Goal: Task Accomplishment & Management: Manage account settings

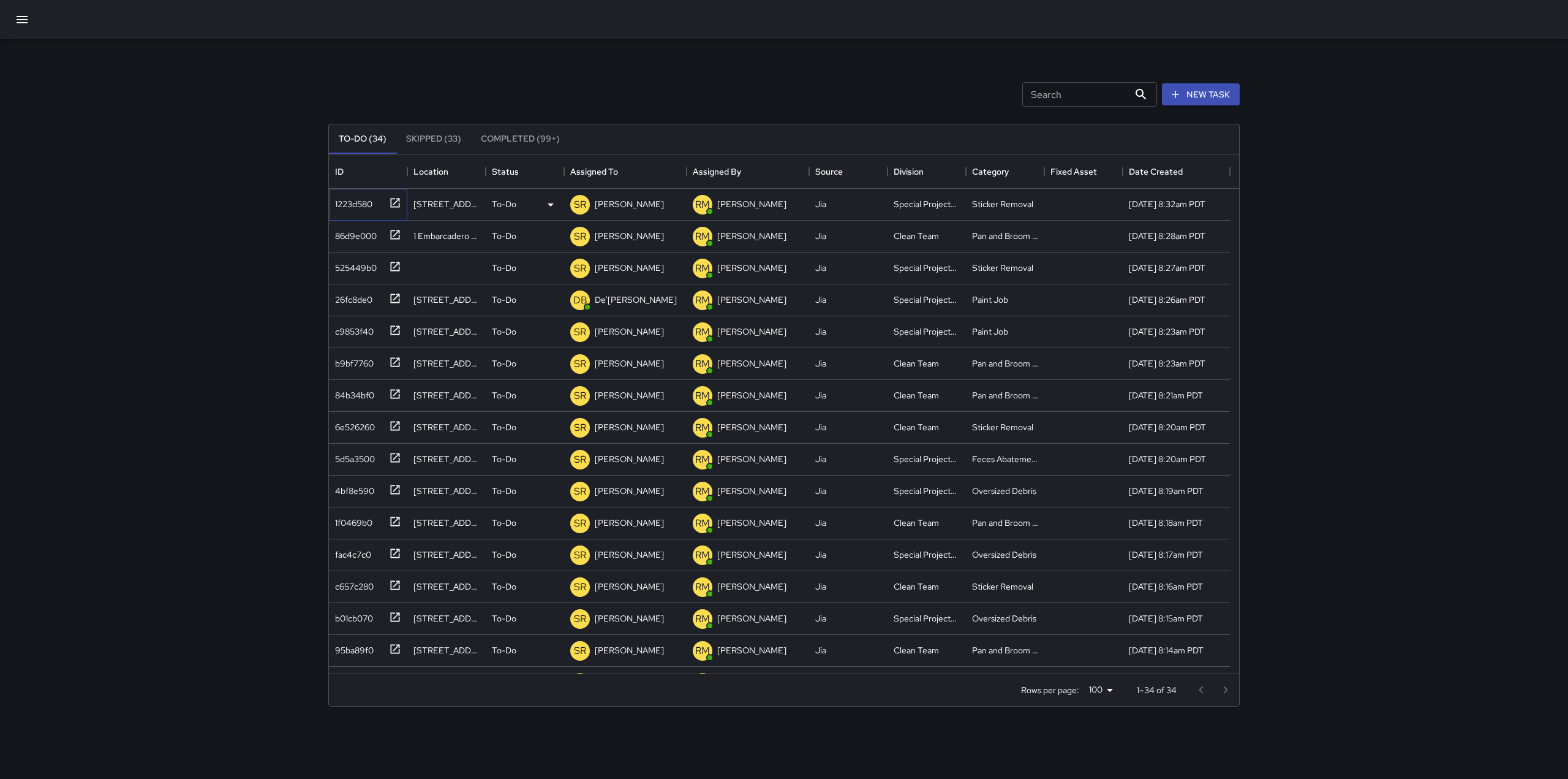
click at [388, 207] on div at bounding box center [393, 202] width 17 height 20
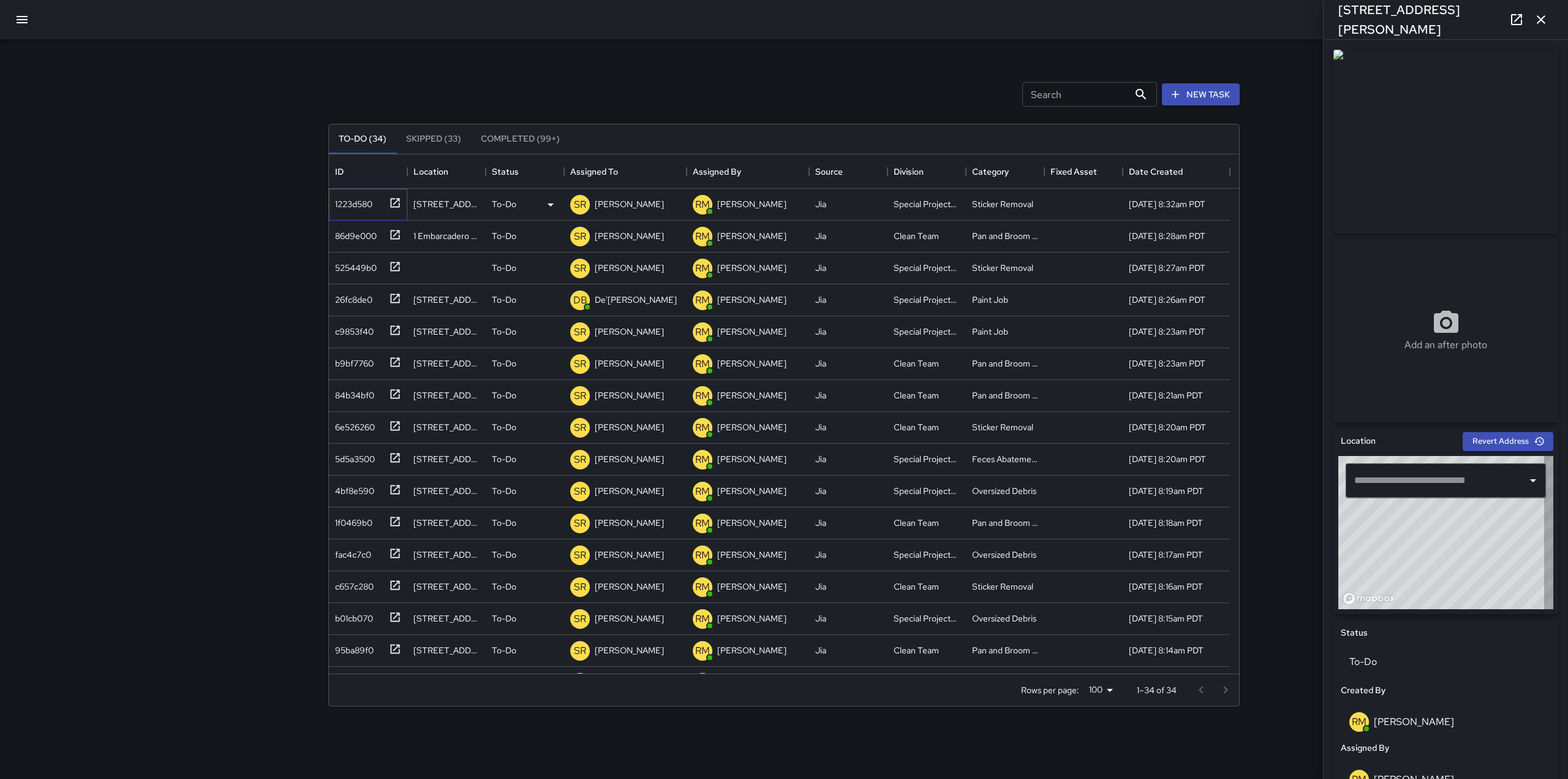
type input "**********"
click at [669, 114] on div "To-Do (34) Skipped (33) Completed (99+) ID Location Status Assigned To Assigned…" at bounding box center [784, 415] width 912 height 617
click at [737, 200] on p "[PERSON_NAME]" at bounding box center [752, 204] width 69 height 13
click at [631, 210] on p "[PERSON_NAME]" at bounding box center [629, 204] width 69 height 13
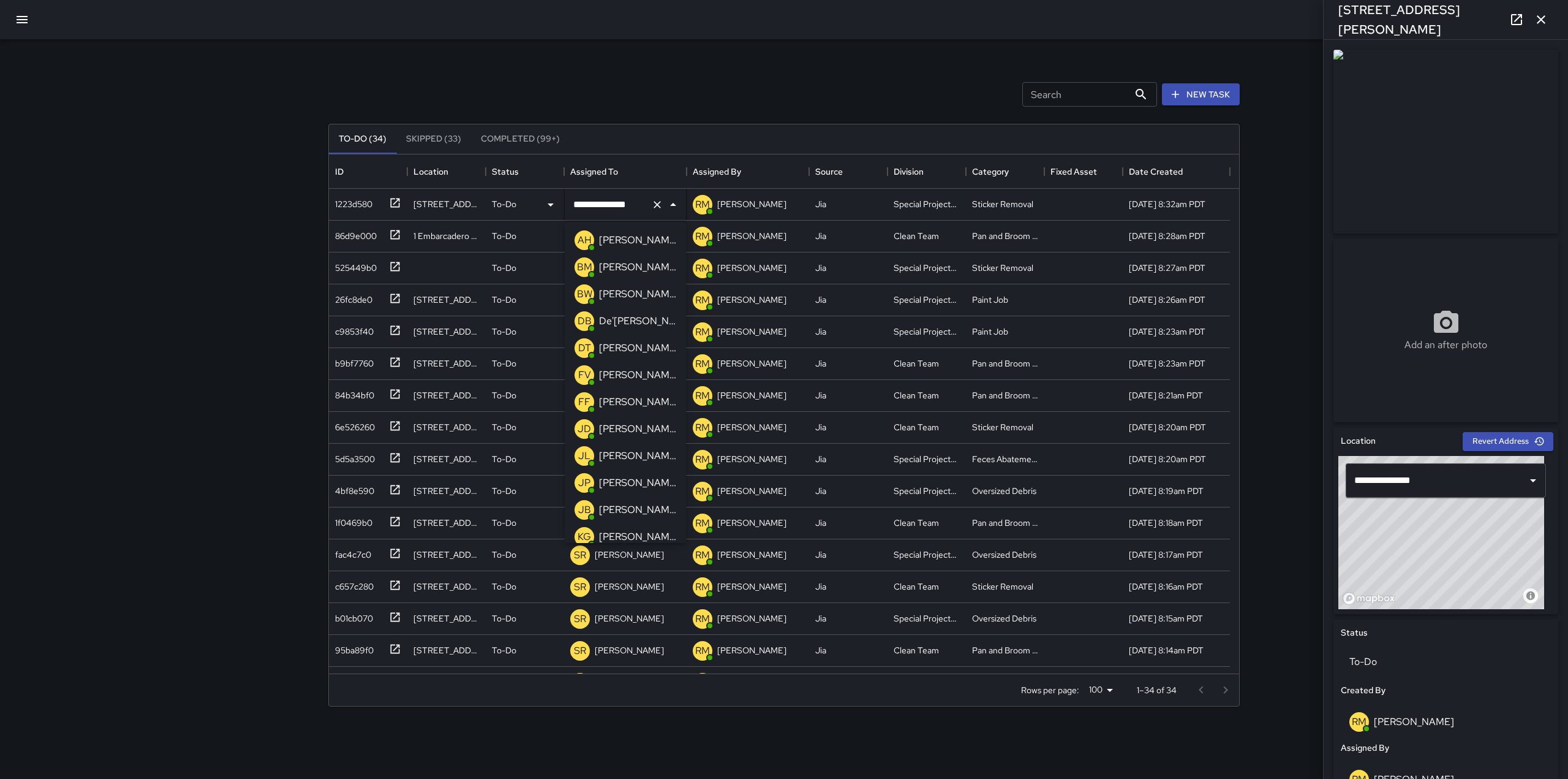
click at [633, 483] on p "[PERSON_NAME]" at bounding box center [637, 482] width 77 height 15
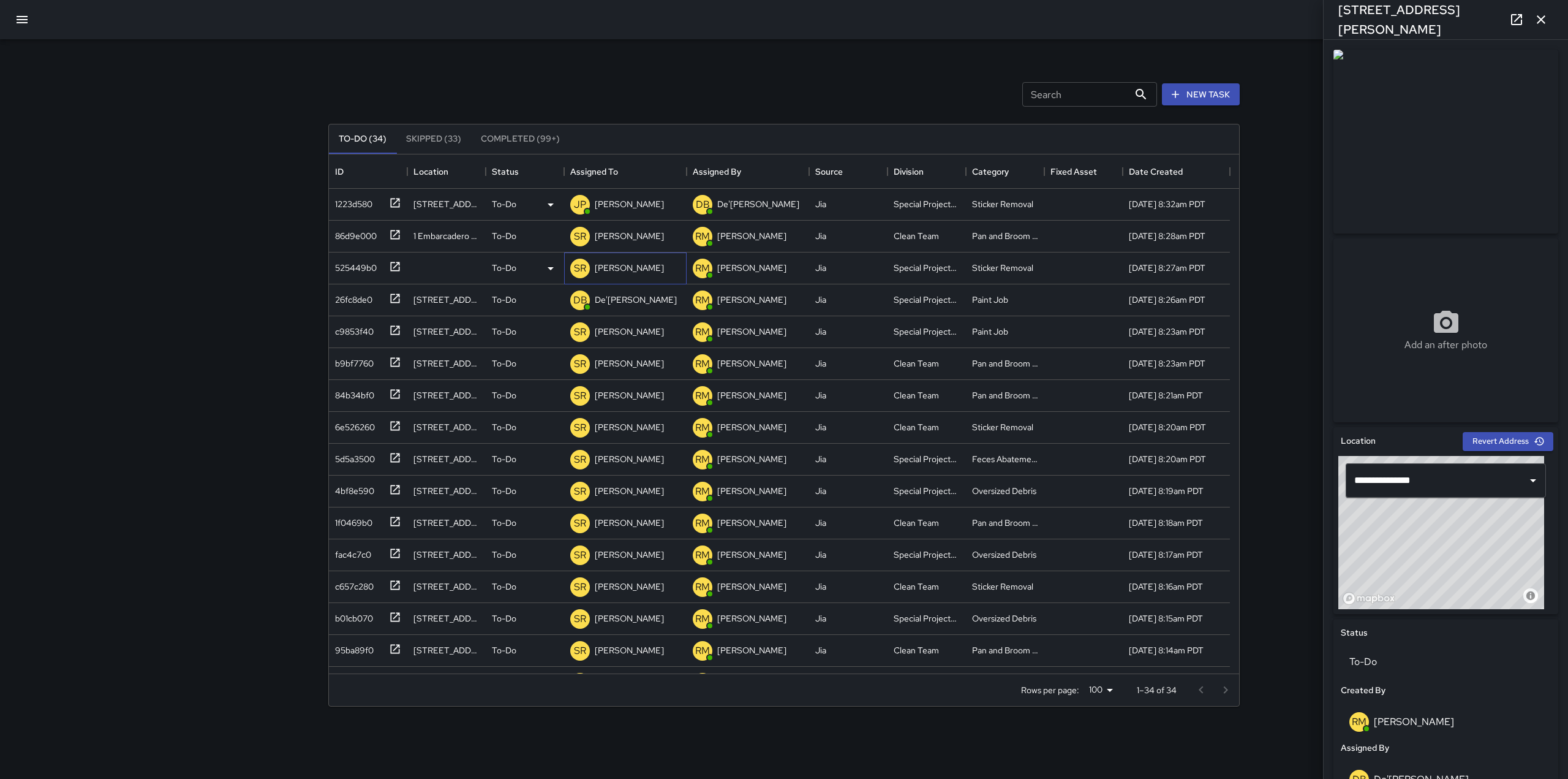
click at [621, 261] on p "[PERSON_NAME]" at bounding box center [629, 268] width 69 height 13
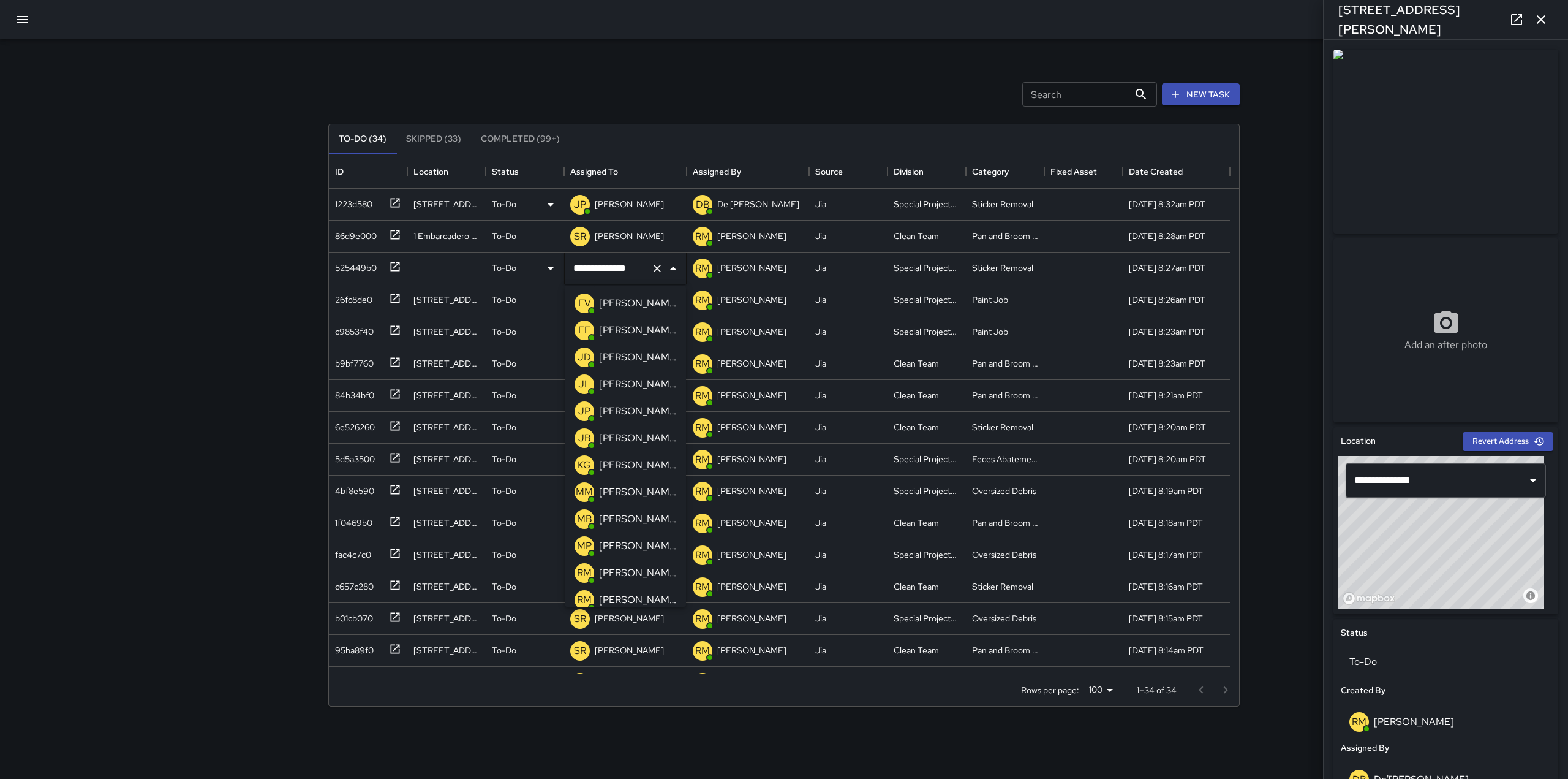
scroll to position [135, 0]
click at [616, 464] on p "[PERSON_NAME]" at bounding box center [637, 465] width 77 height 15
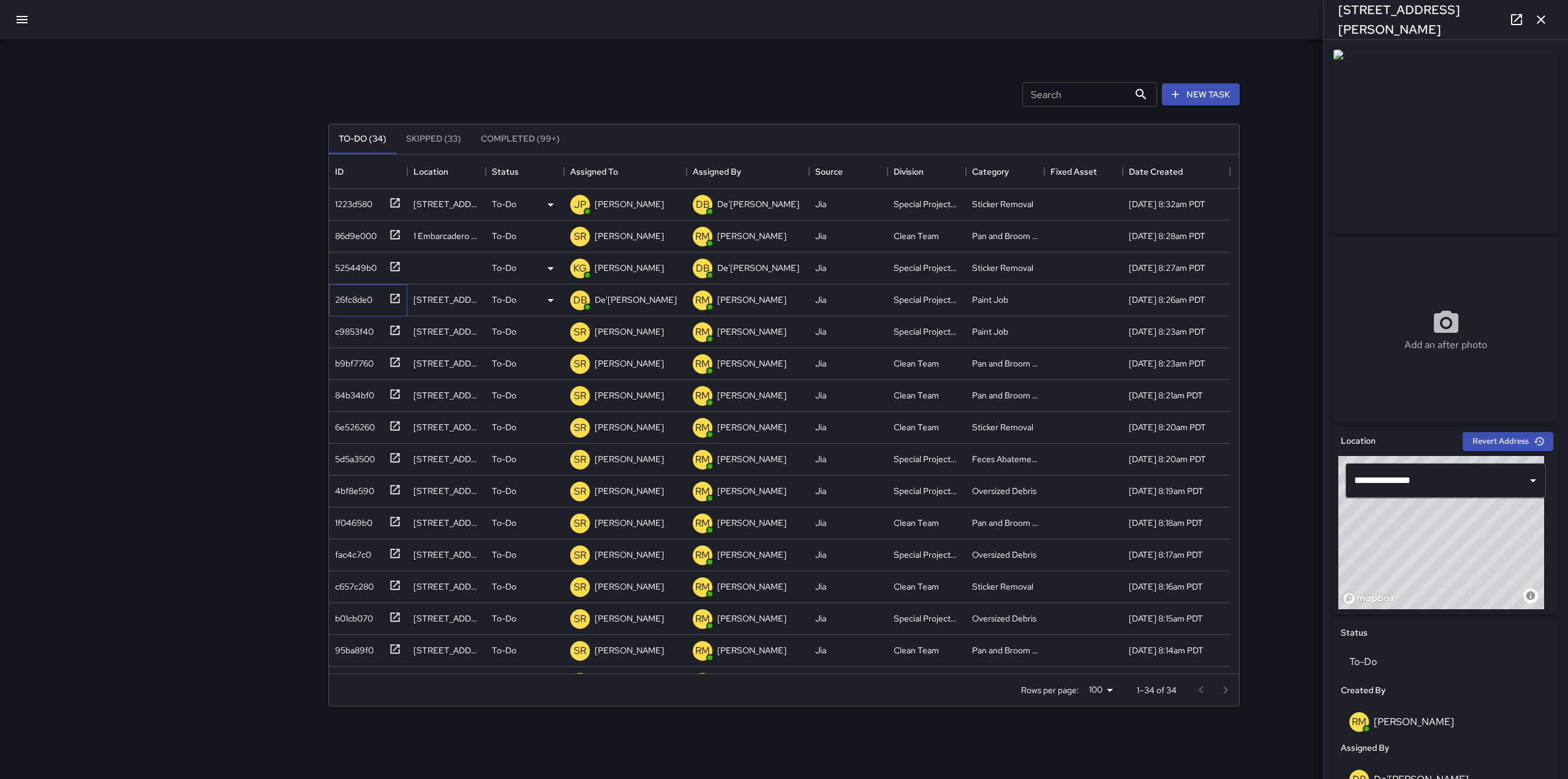
click at [393, 294] on icon at bounding box center [395, 298] width 9 height 9
click at [627, 305] on p "De'[PERSON_NAME]" at bounding box center [636, 300] width 82 height 13
click at [654, 78] on div "Search Search New Task" at bounding box center [784, 94] width 917 height 63
click at [604, 308] on div "De'[PERSON_NAME]" at bounding box center [636, 300] width 87 height 17
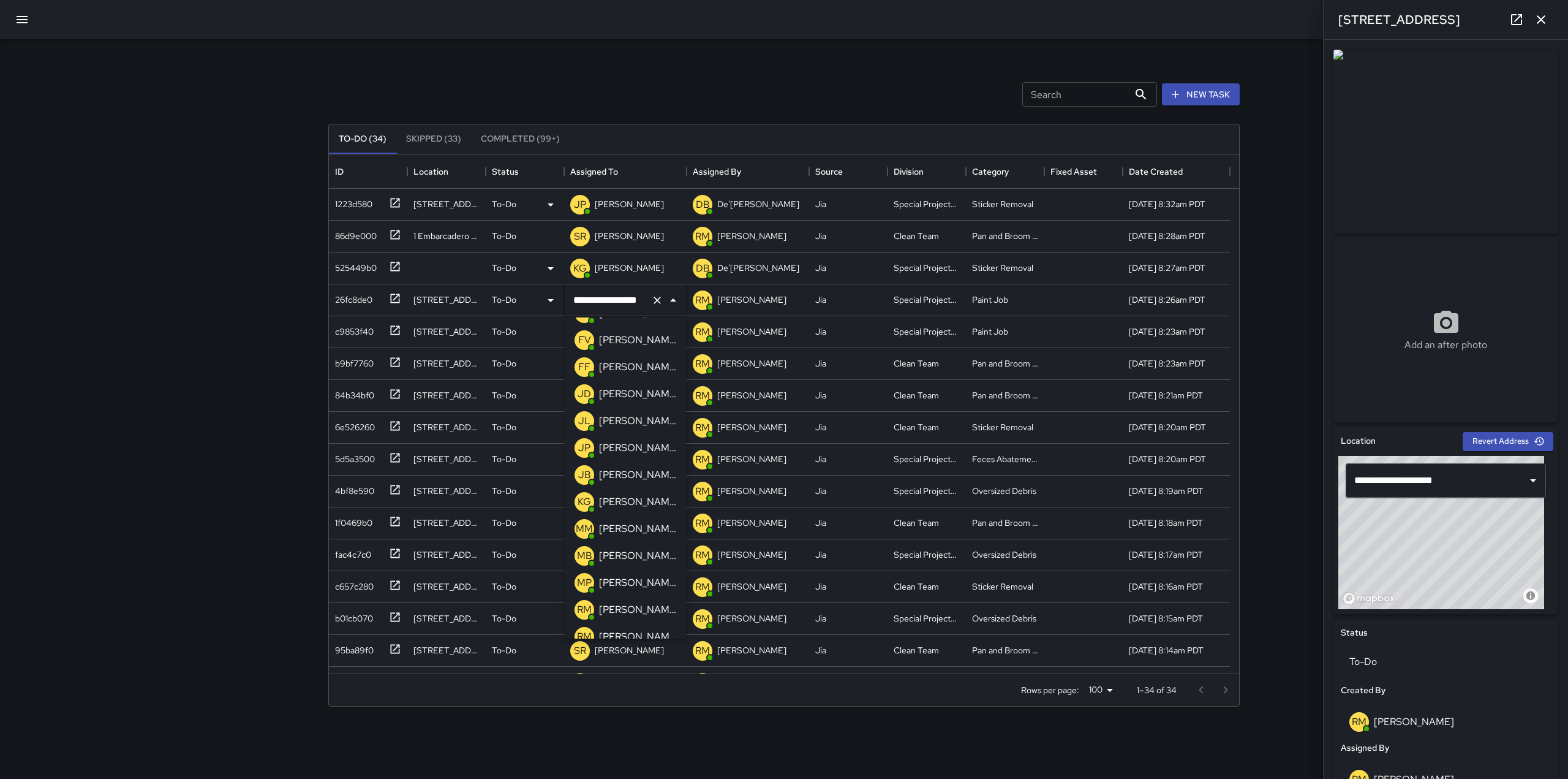
scroll to position [132, 0]
click at [622, 492] on p "[PERSON_NAME]" at bounding box center [637, 499] width 77 height 15
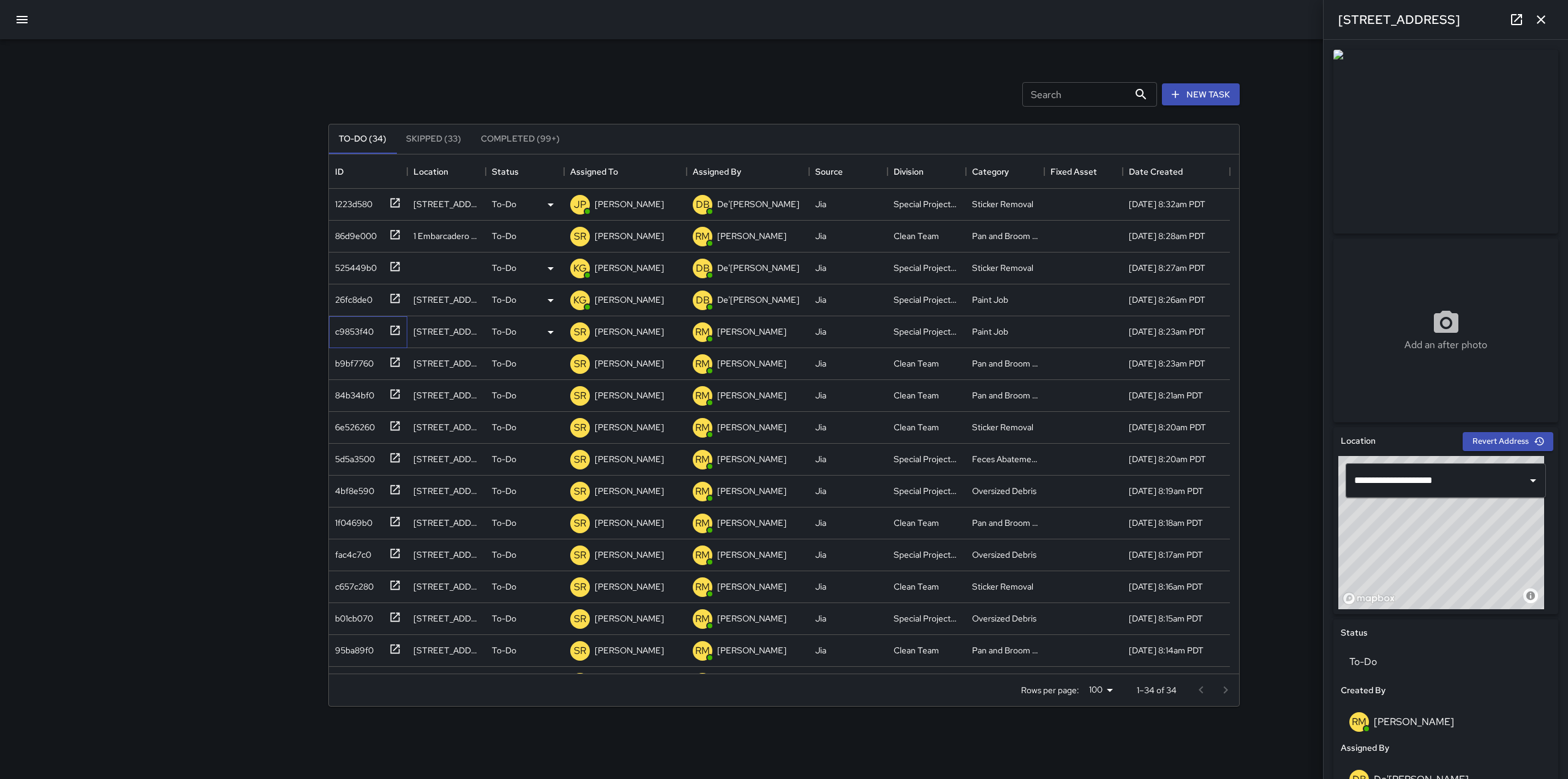
click at [396, 323] on div at bounding box center [393, 330] width 17 height 20
click at [609, 329] on p "[PERSON_NAME]" at bounding box center [629, 332] width 69 height 13
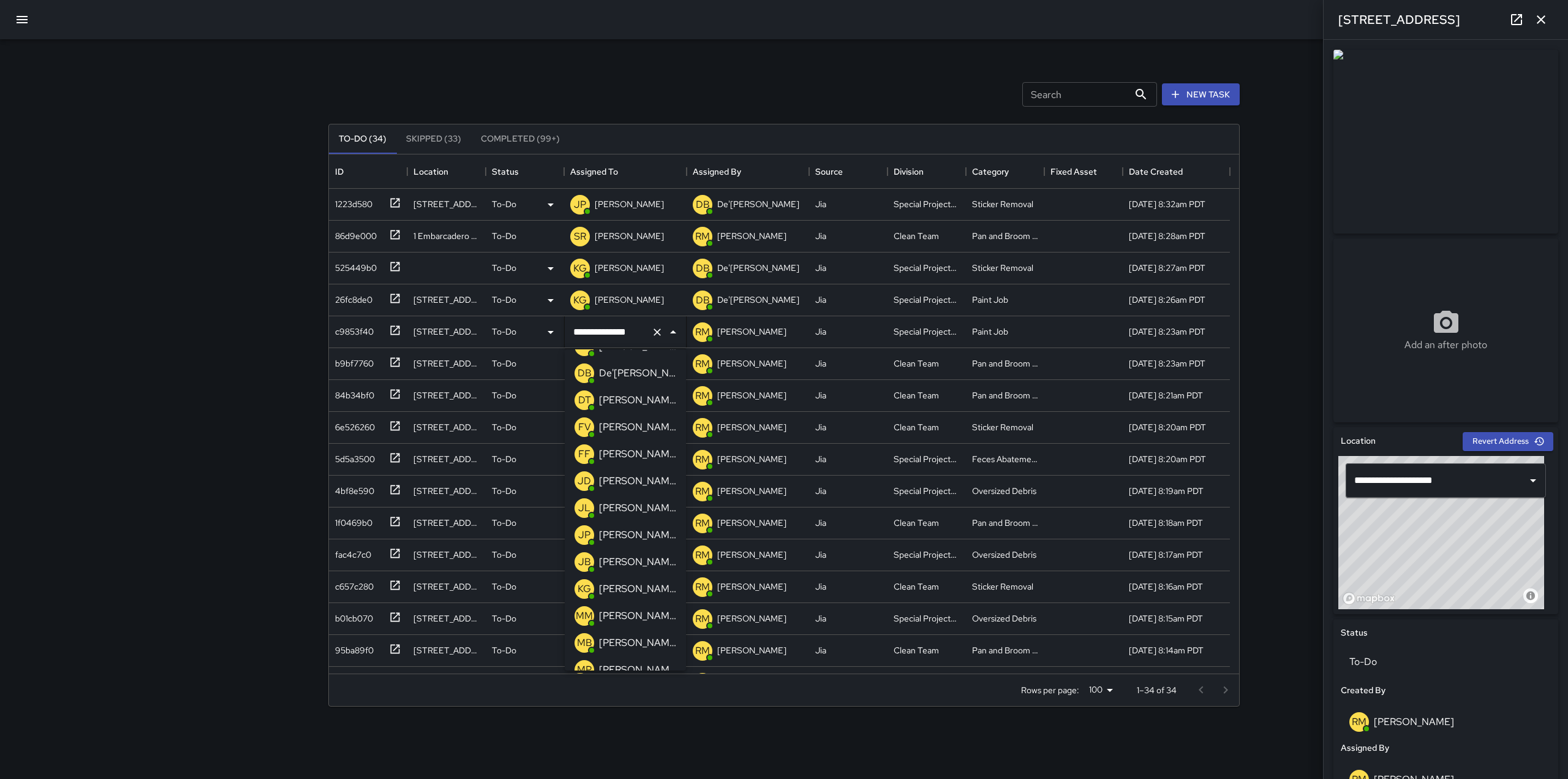
scroll to position [0, 0]
click at [616, 658] on p "[PERSON_NAME]" at bounding box center [637, 664] width 77 height 15
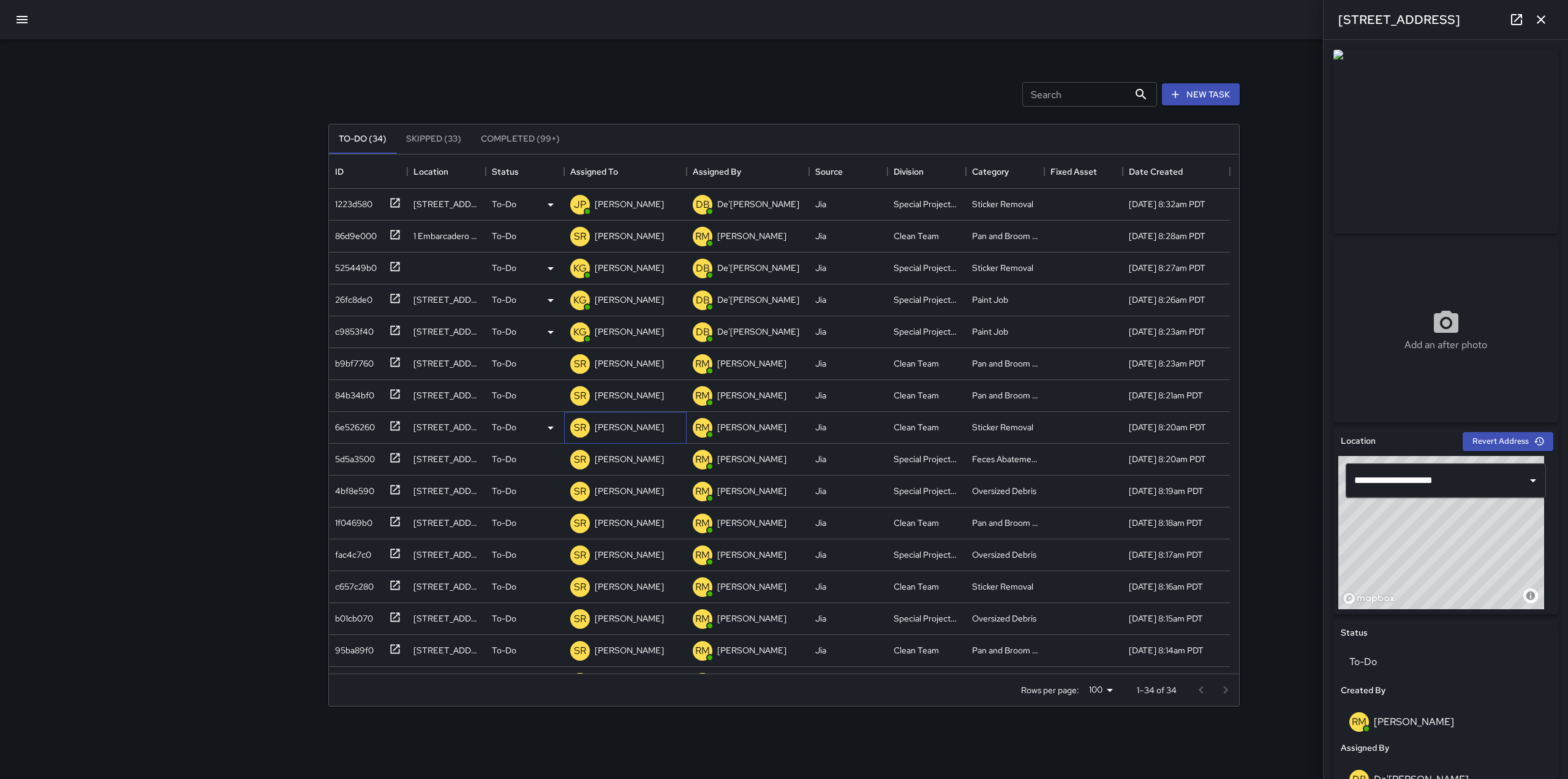
click at [605, 430] on p "[PERSON_NAME]" at bounding box center [629, 427] width 69 height 13
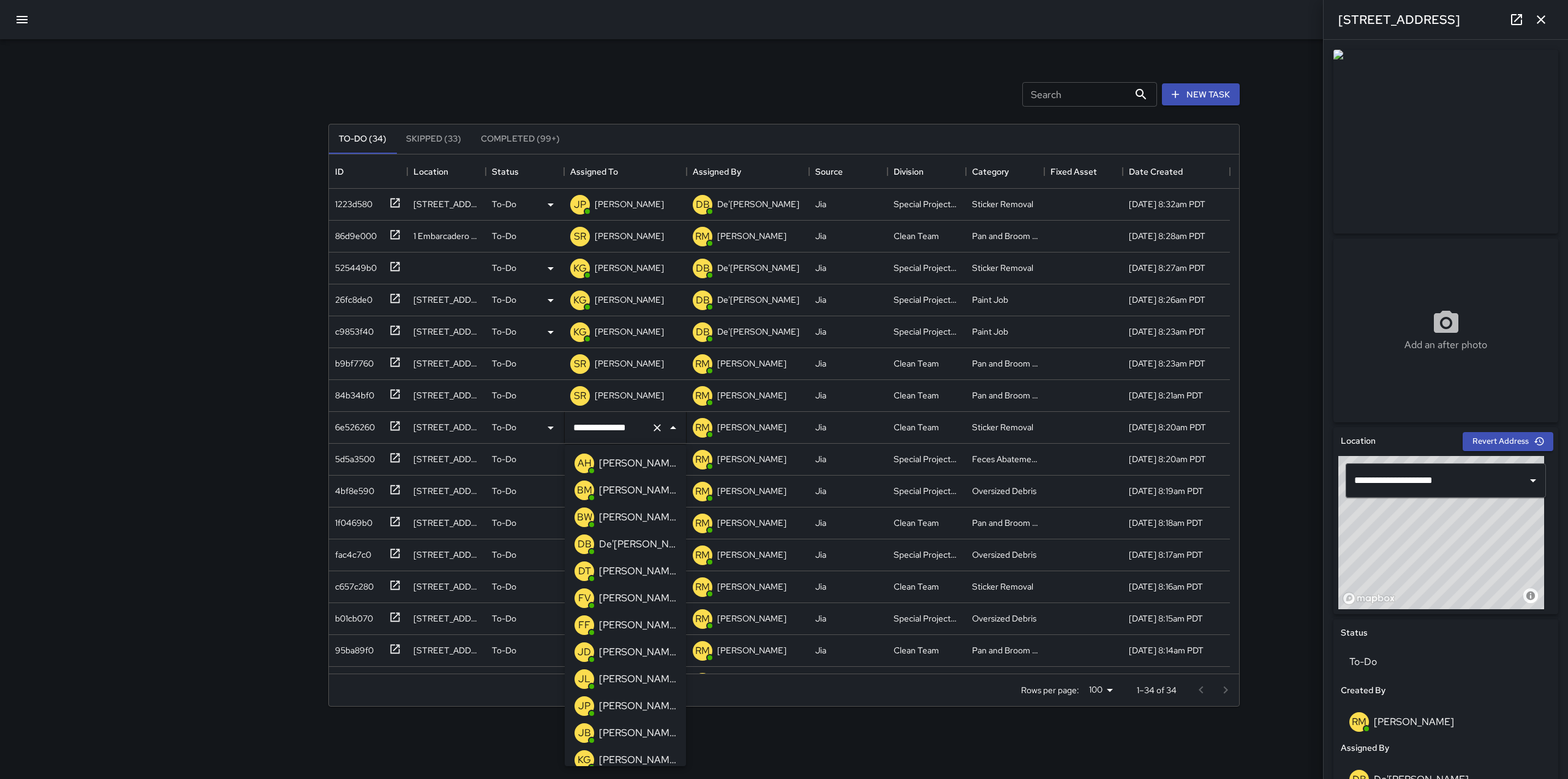
click at [624, 703] on p "[PERSON_NAME]" at bounding box center [637, 705] width 77 height 15
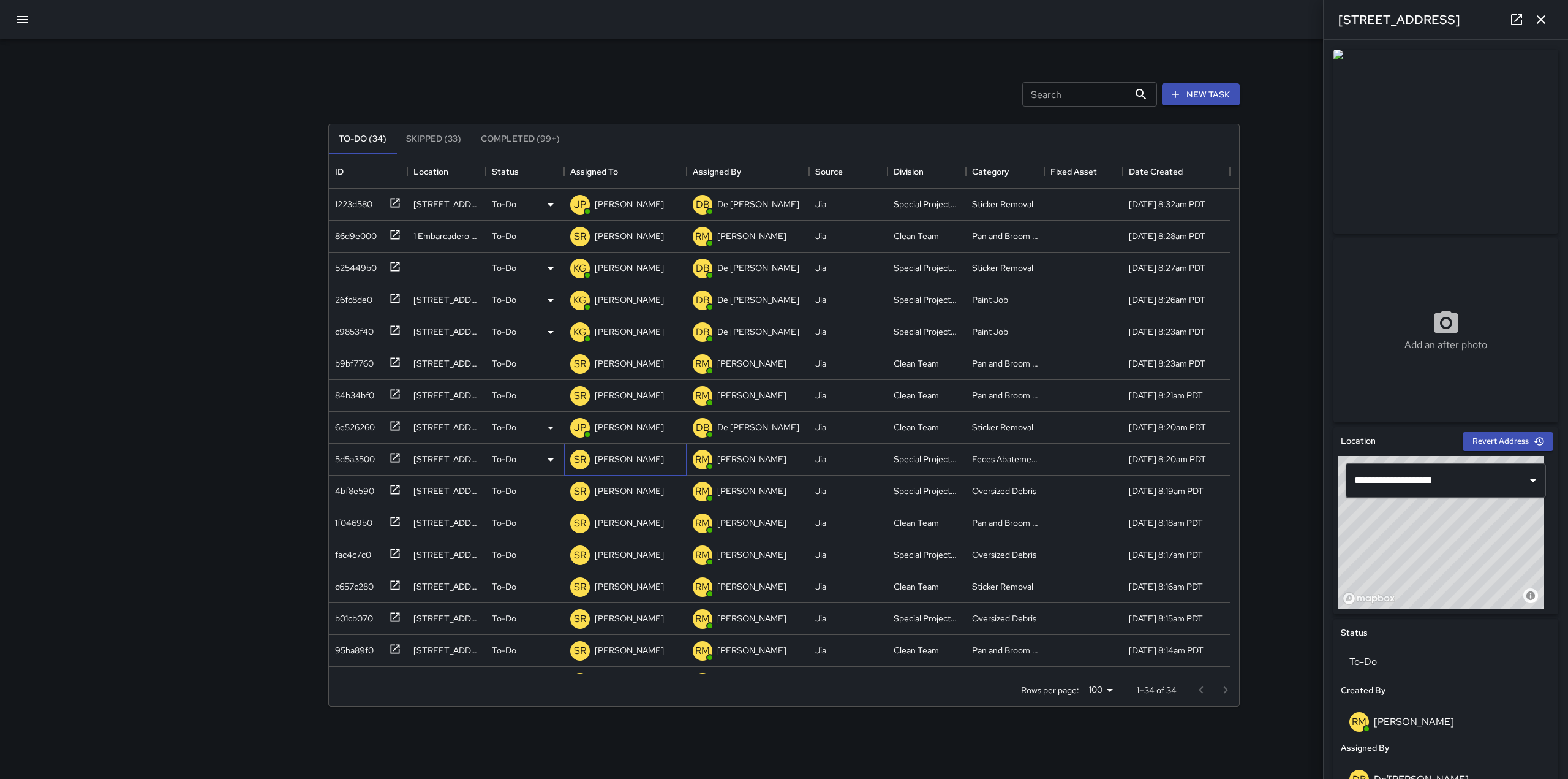
click at [630, 461] on p "[PERSON_NAME]" at bounding box center [629, 459] width 69 height 13
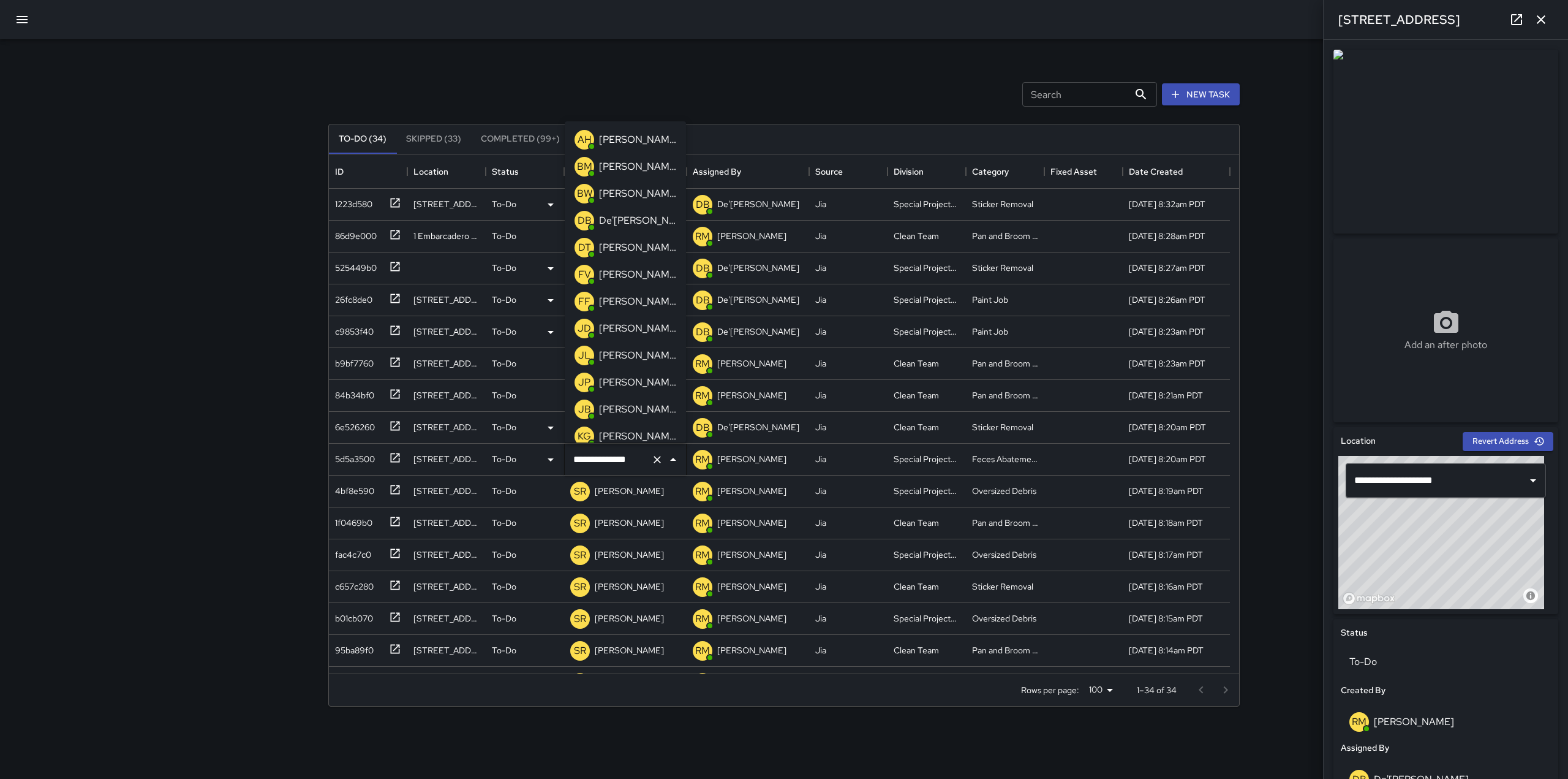
click at [627, 427] on div "[PERSON_NAME]" at bounding box center [637, 436] width 82 height 20
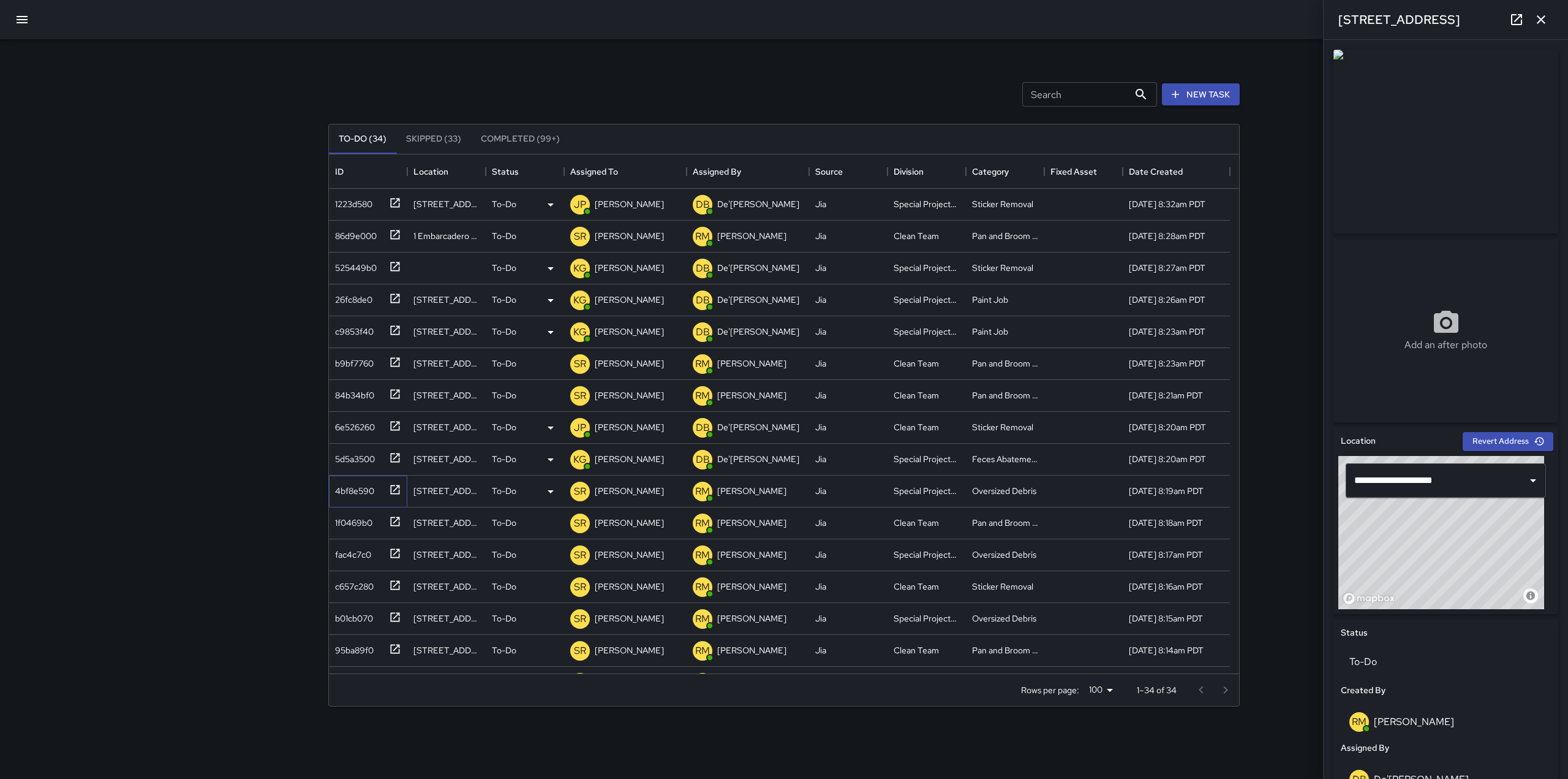
click at [397, 491] on icon at bounding box center [395, 489] width 13 height 13
click at [610, 492] on p "[PERSON_NAME]" at bounding box center [629, 491] width 69 height 13
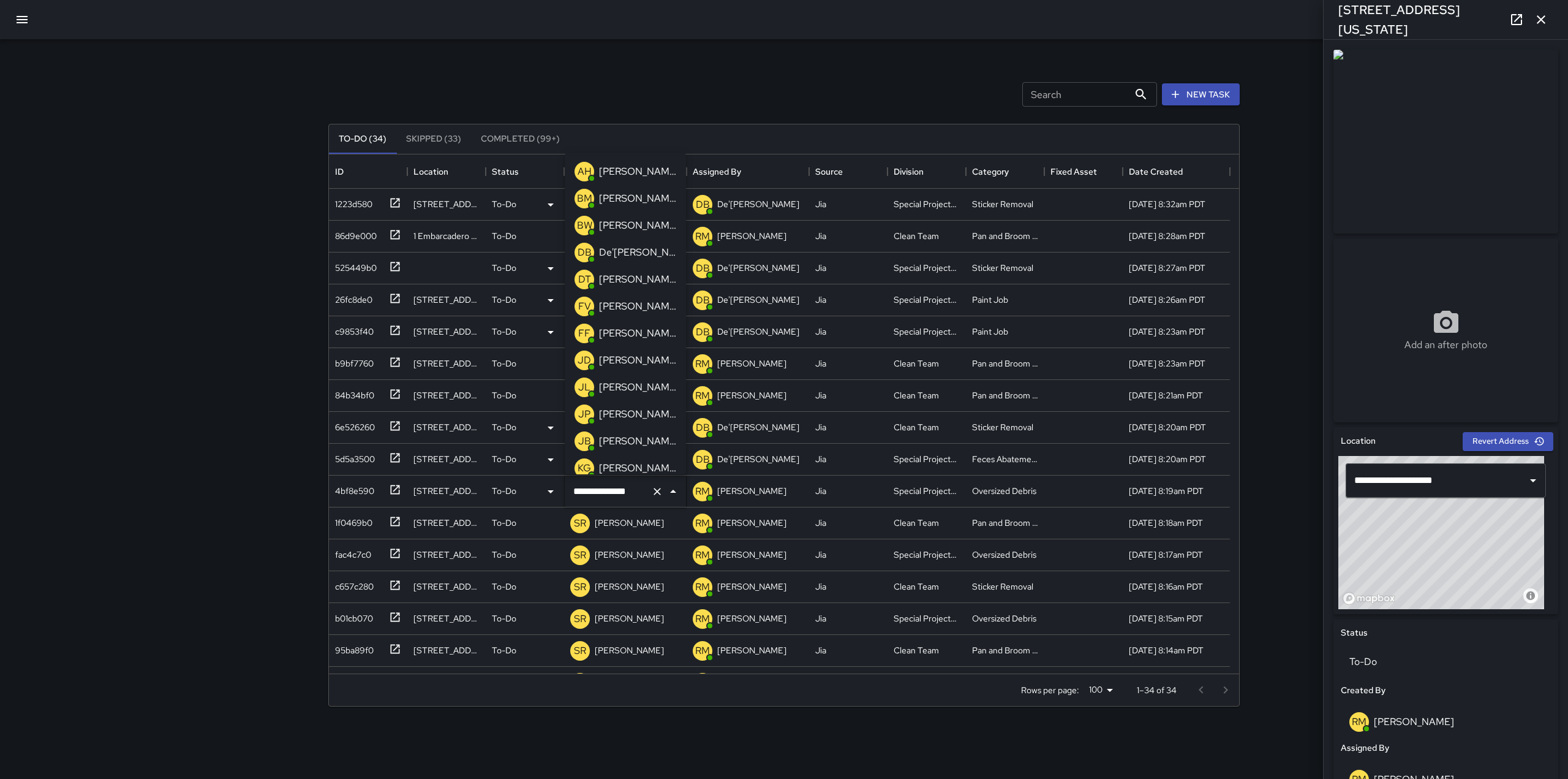
click at [606, 416] on p "[PERSON_NAME]" at bounding box center [637, 414] width 77 height 15
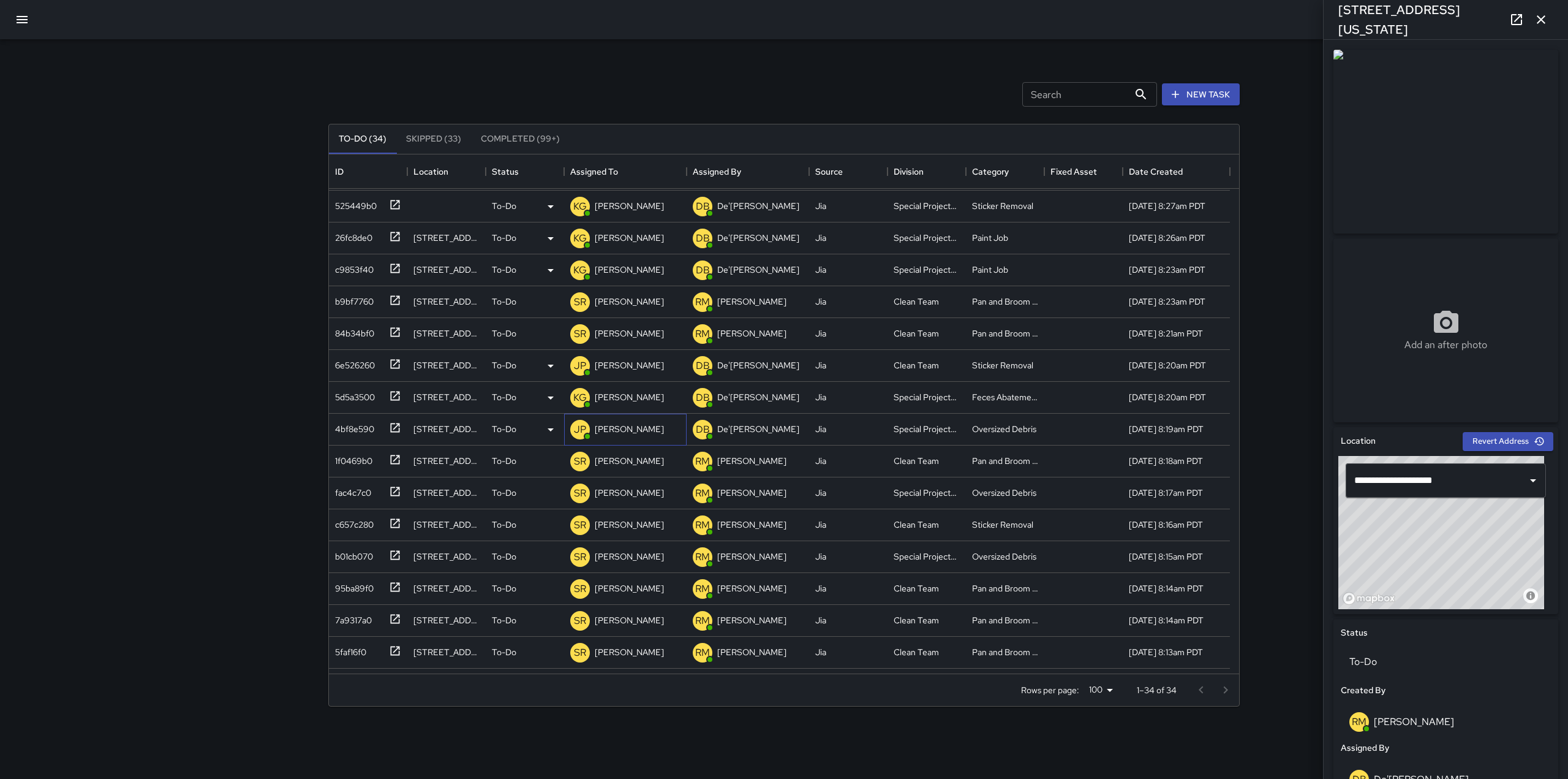
scroll to position [63, 0]
click at [396, 486] on icon at bounding box center [395, 491] width 13 height 13
type input "**********"
click at [624, 492] on p "[PERSON_NAME]" at bounding box center [629, 492] width 69 height 13
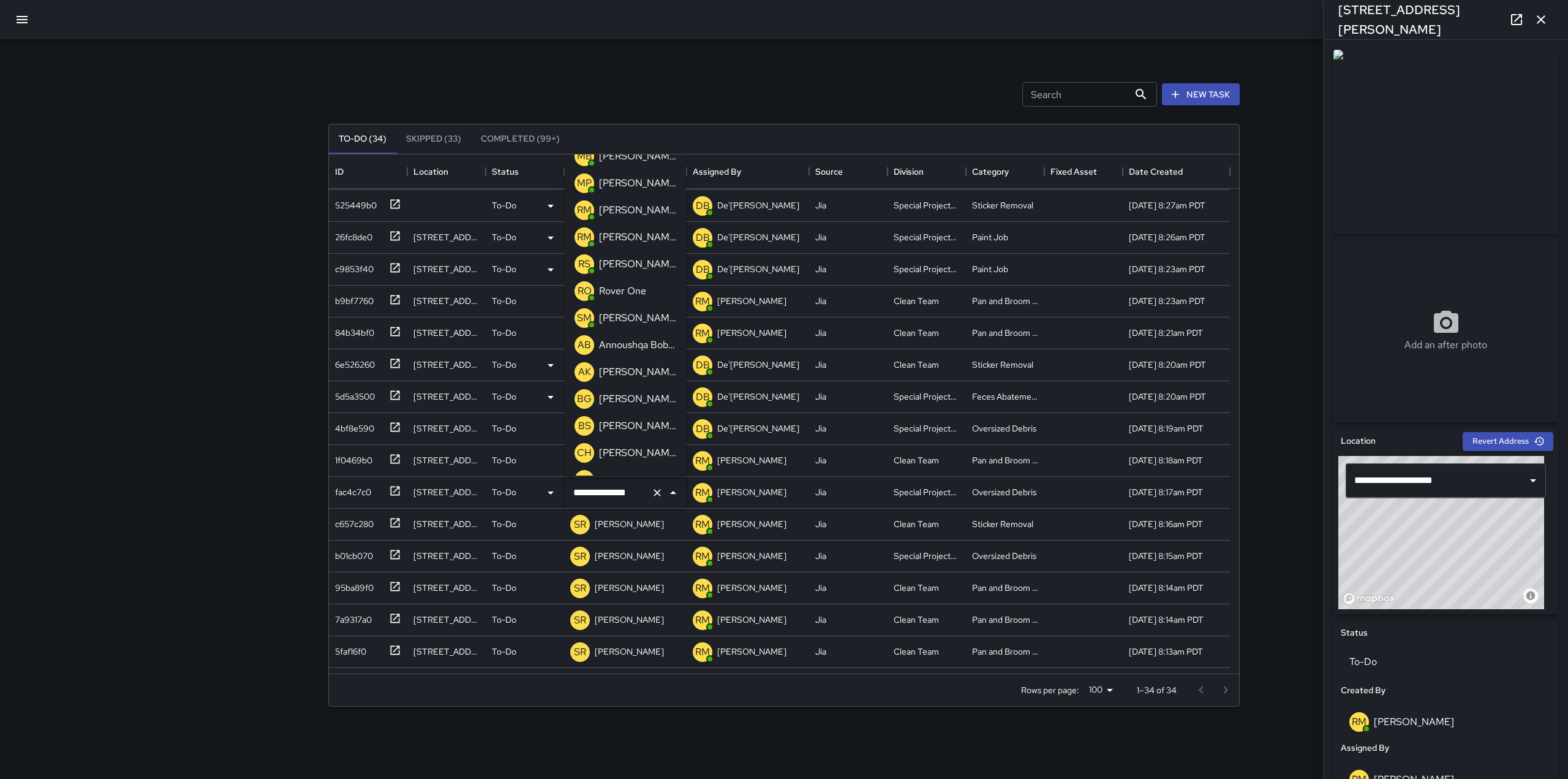
scroll to position [0, 0]
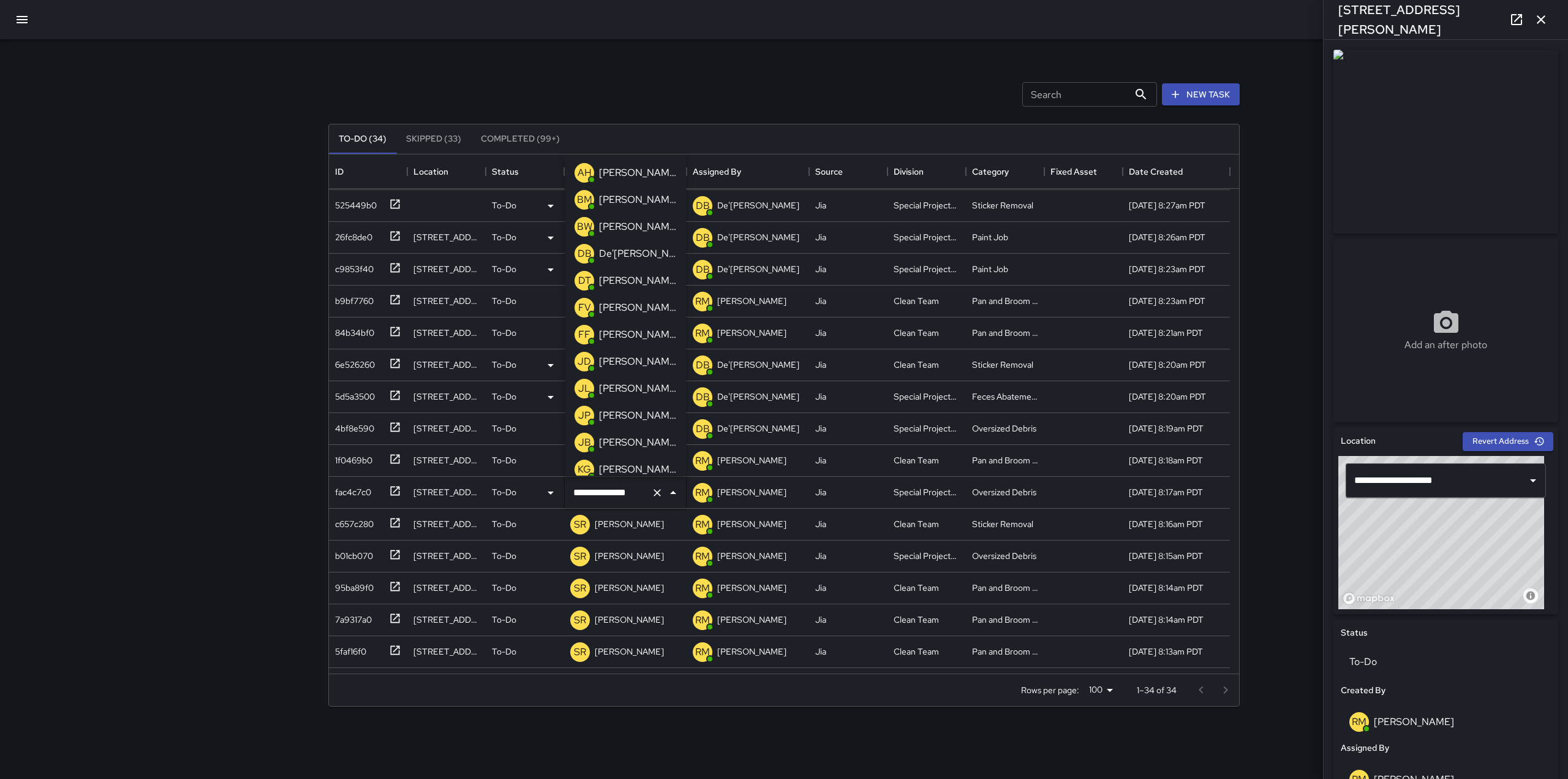
click at [631, 412] on p "[PERSON_NAME]" at bounding box center [637, 415] width 77 height 15
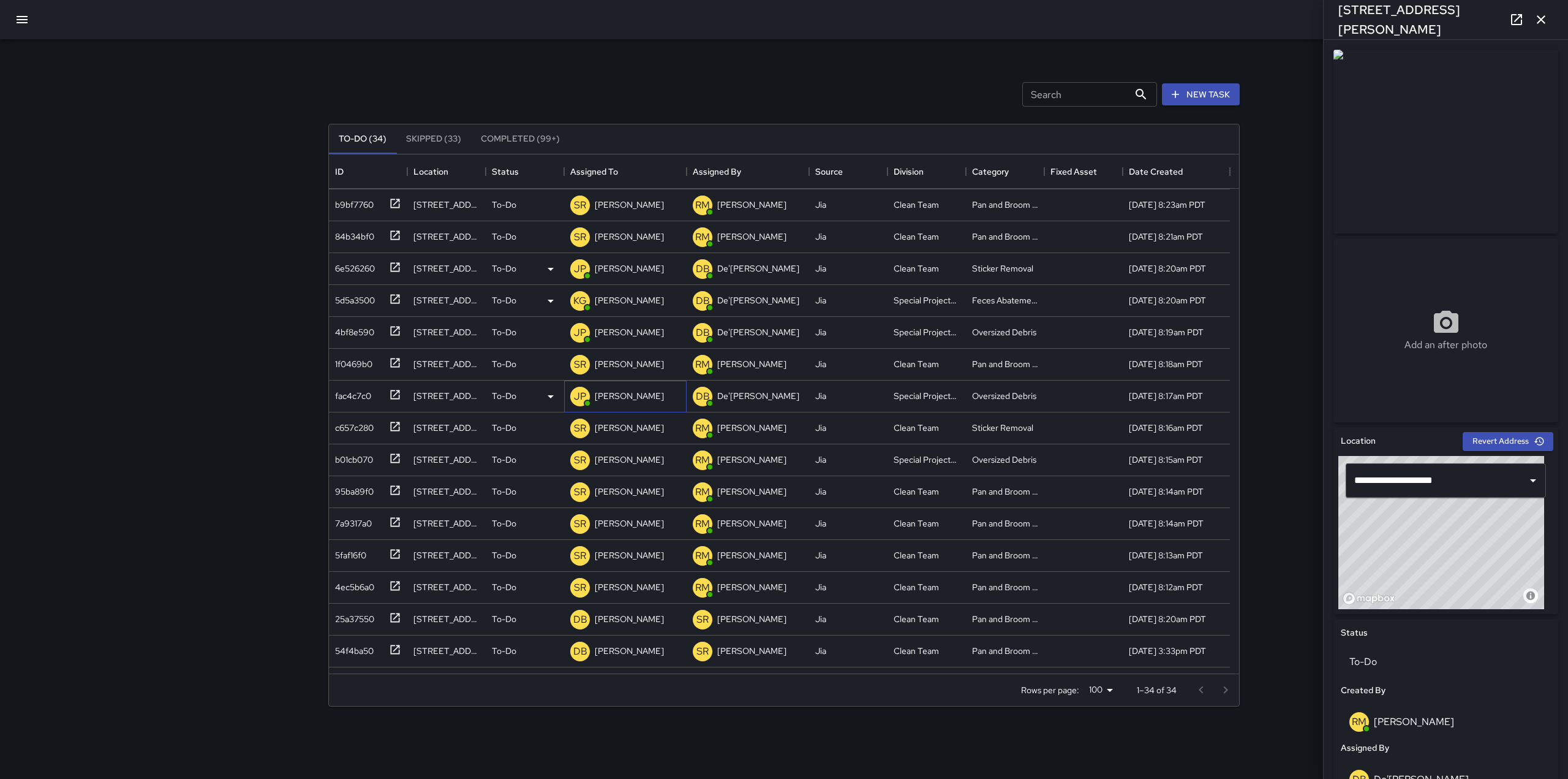
scroll to position [160, 0]
click at [387, 426] on div at bounding box center [393, 424] width 17 height 20
click at [607, 426] on p "[PERSON_NAME]" at bounding box center [629, 426] width 69 height 13
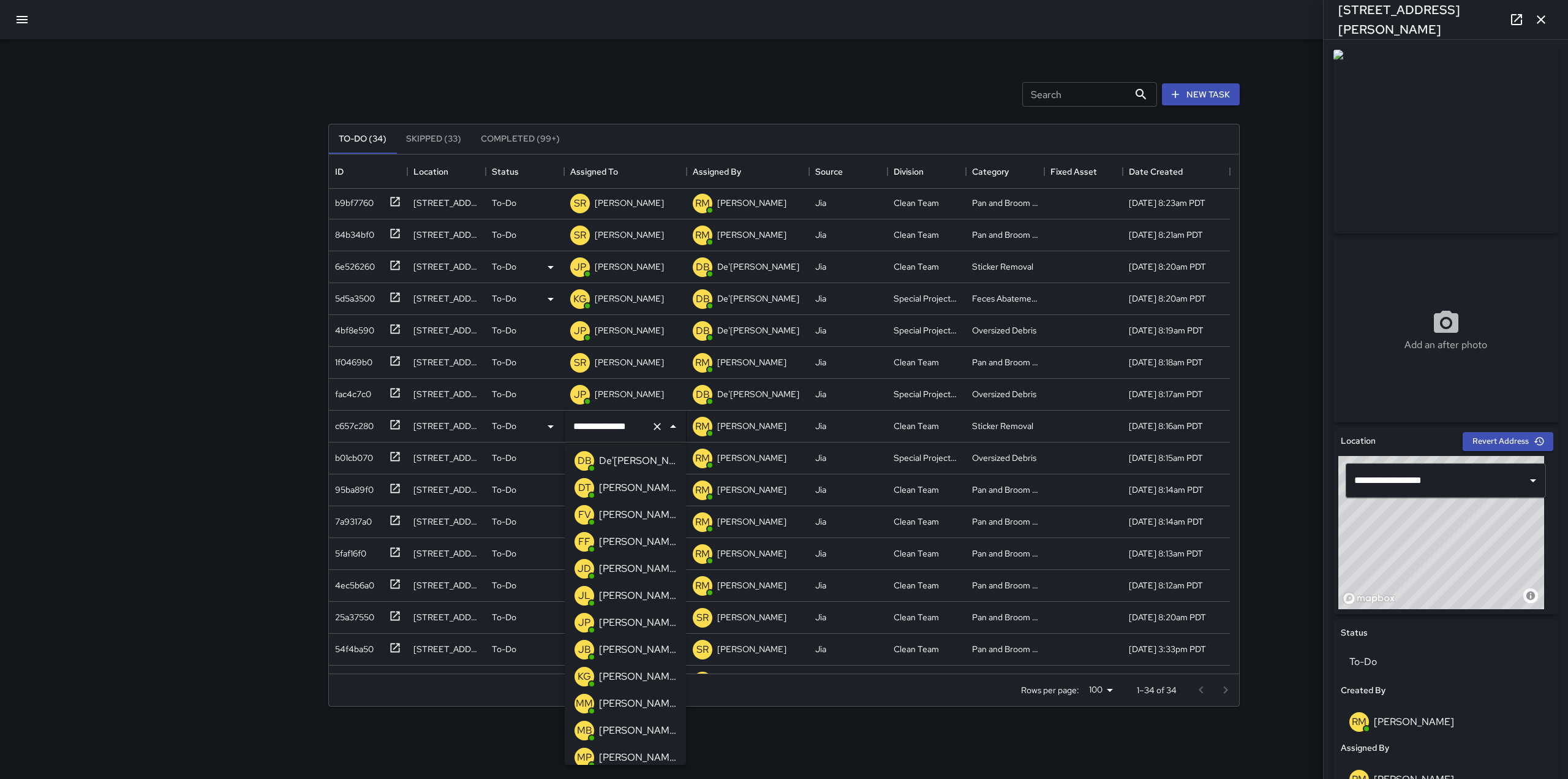
scroll to position [83, 0]
click at [619, 680] on p "[PERSON_NAME]" at bounding box center [637, 676] width 77 height 15
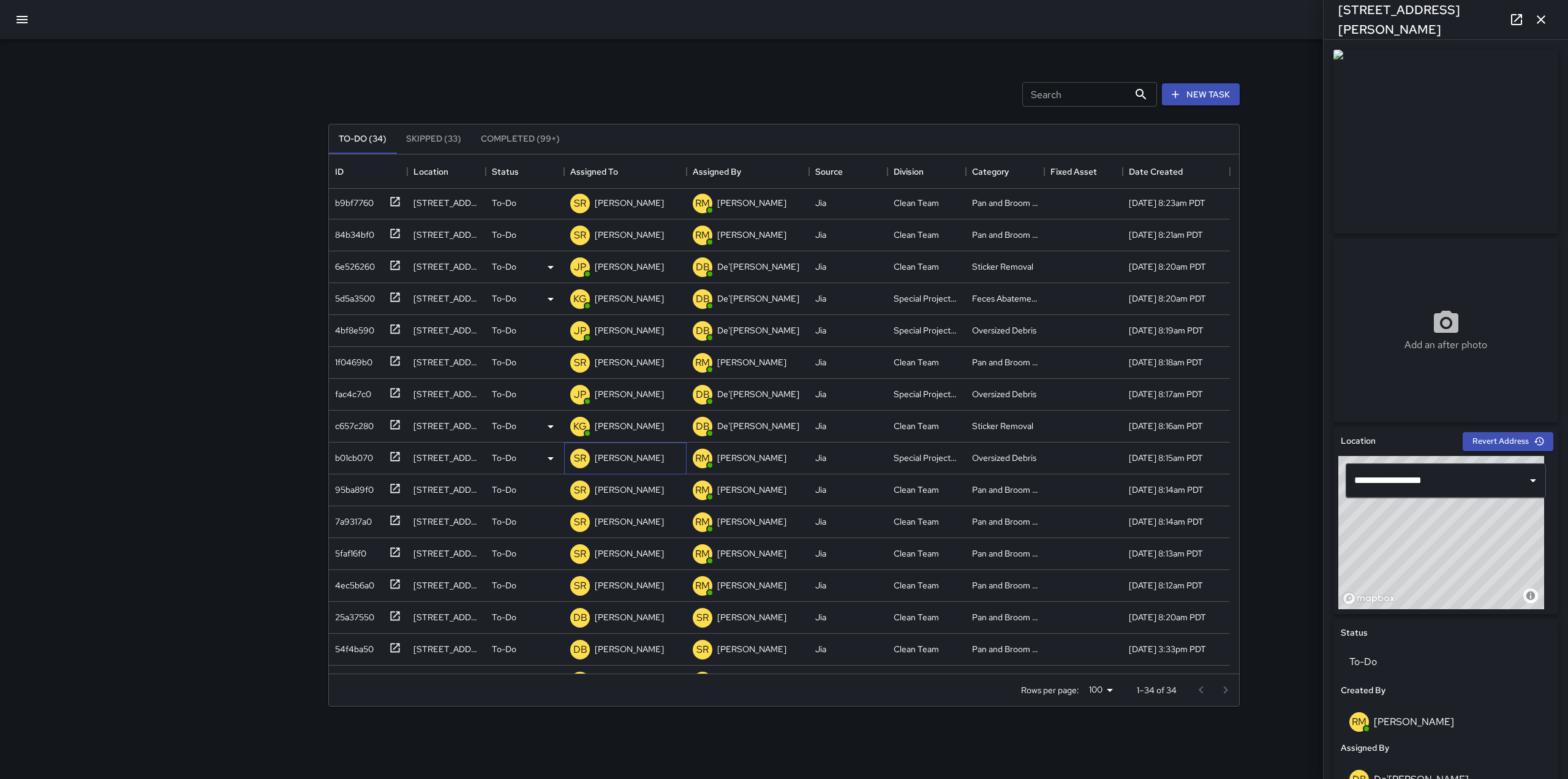
click at [602, 456] on p "[PERSON_NAME]" at bounding box center [629, 458] width 69 height 13
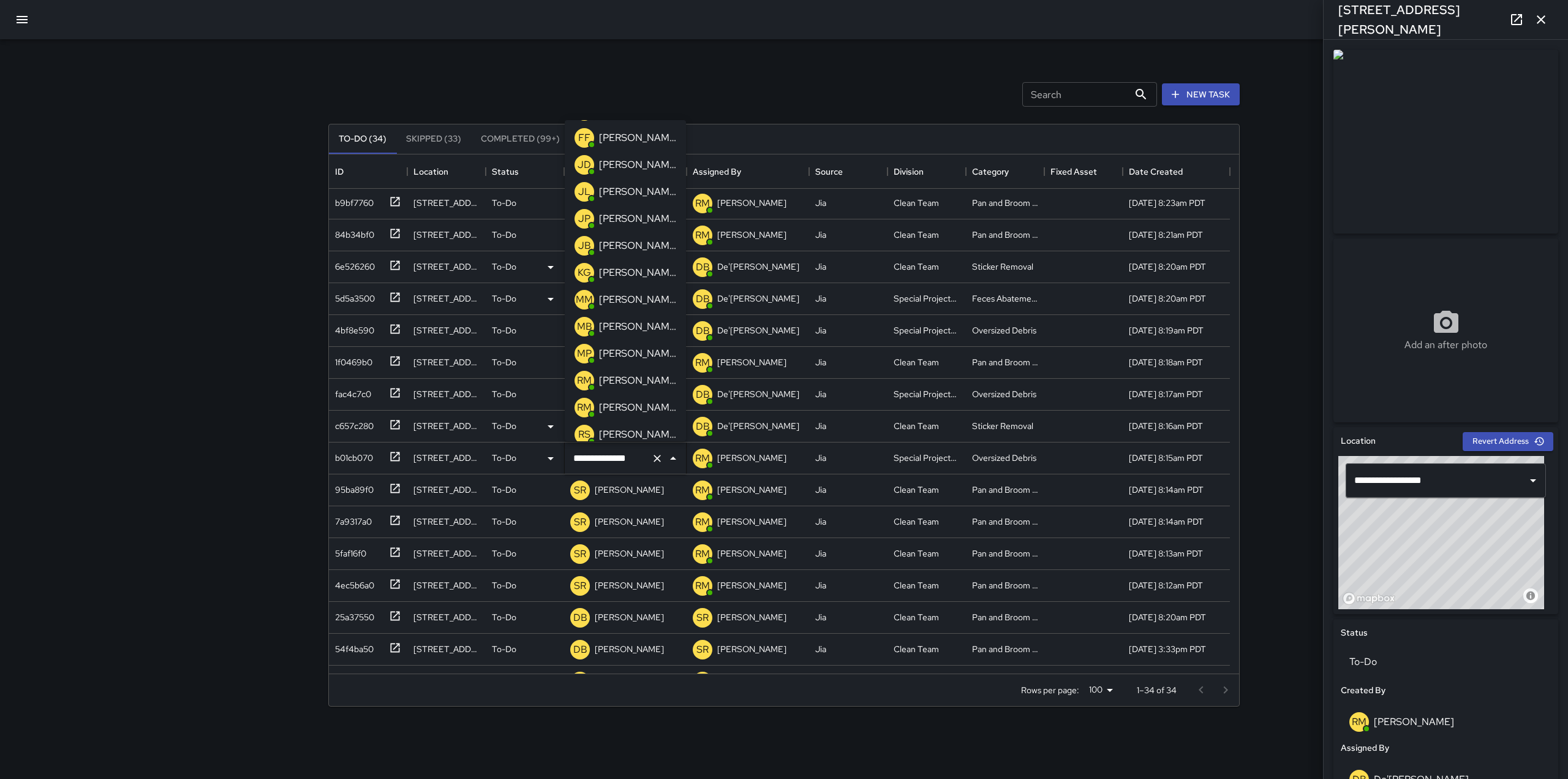
scroll to position [162, 0]
click at [633, 225] on p "[PERSON_NAME]" at bounding box center [637, 219] width 77 height 15
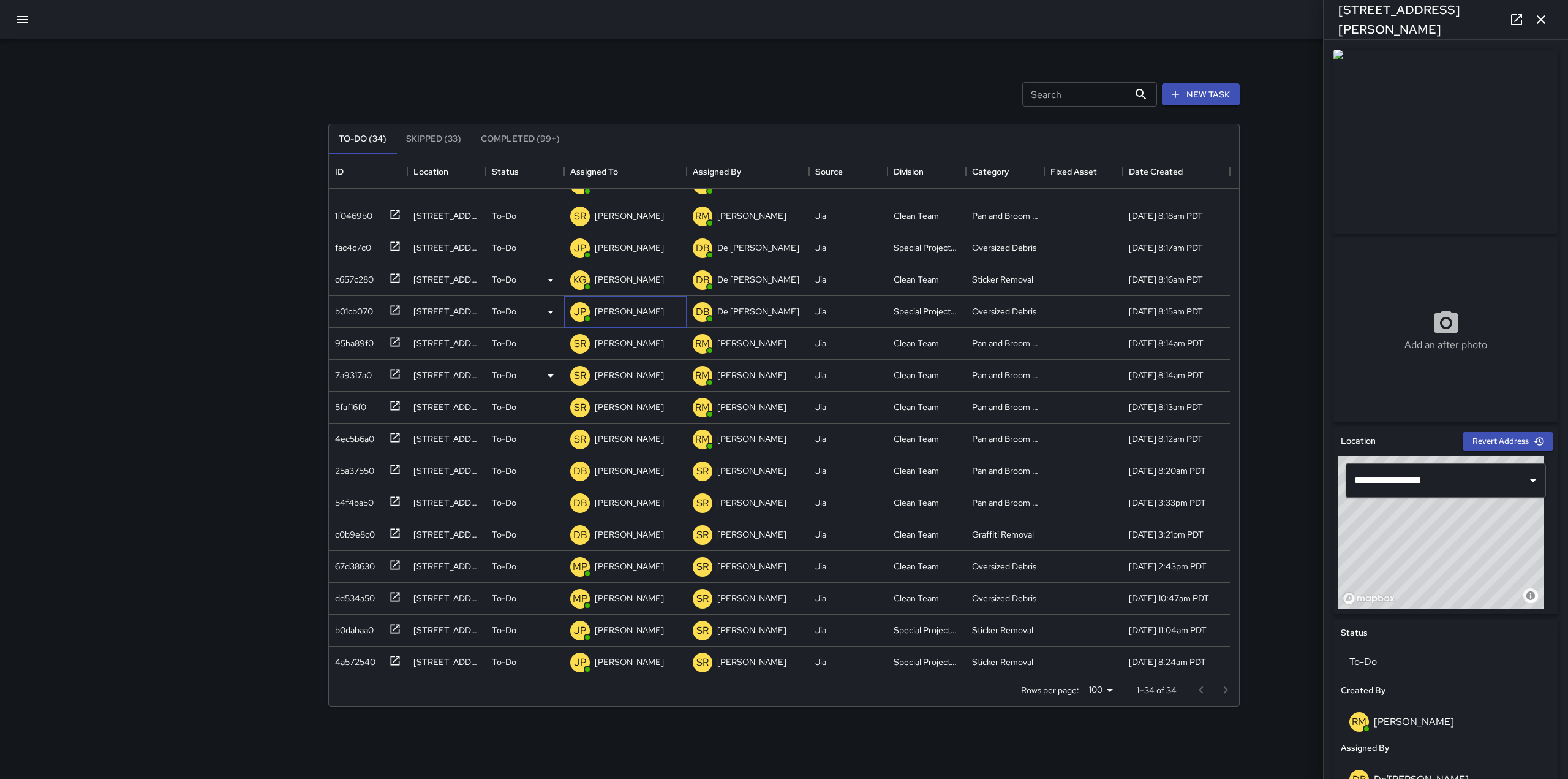
scroll to position [318, 0]
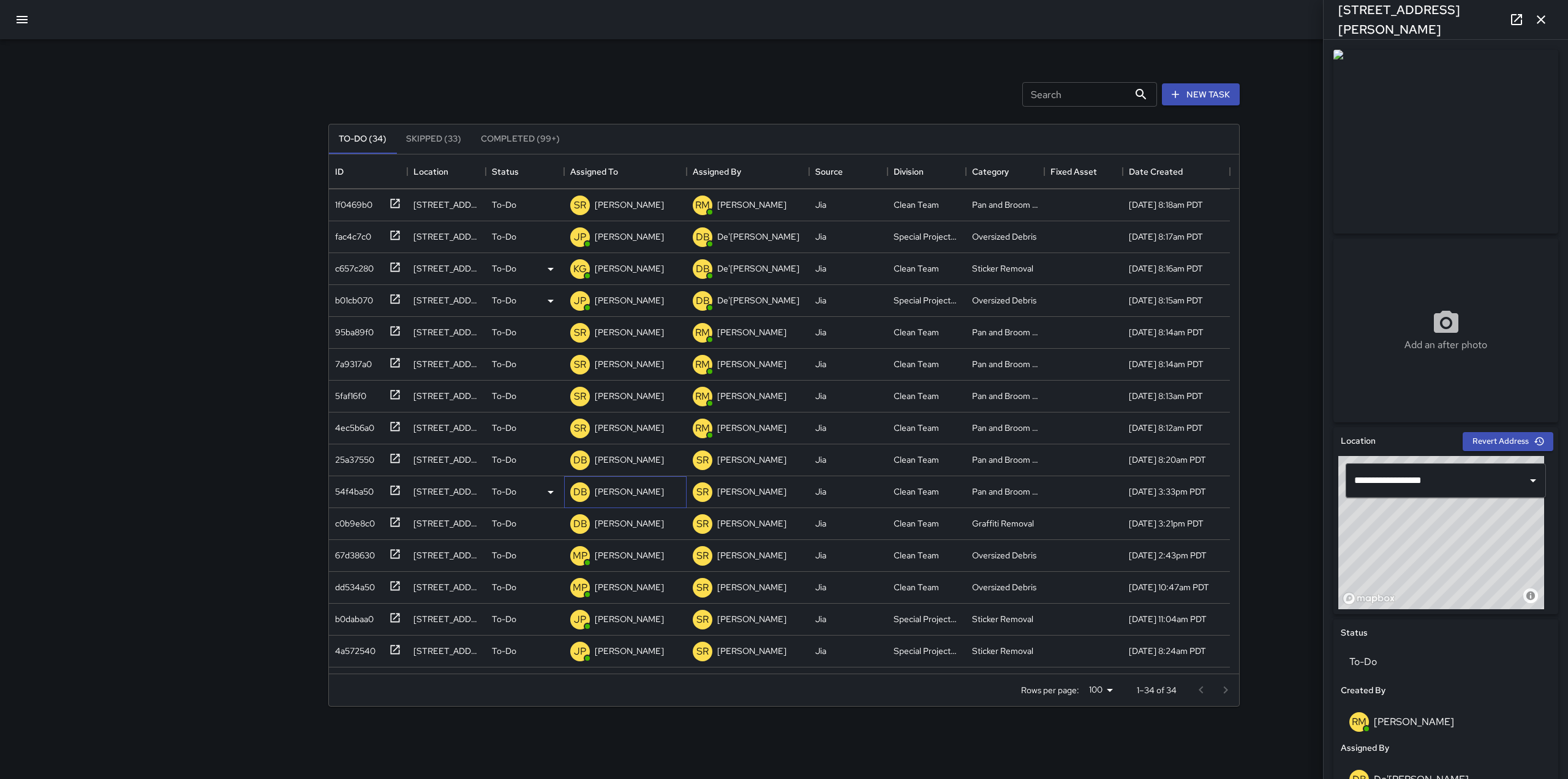
click at [641, 500] on div "[PERSON_NAME]" at bounding box center [629, 492] width 74 height 17
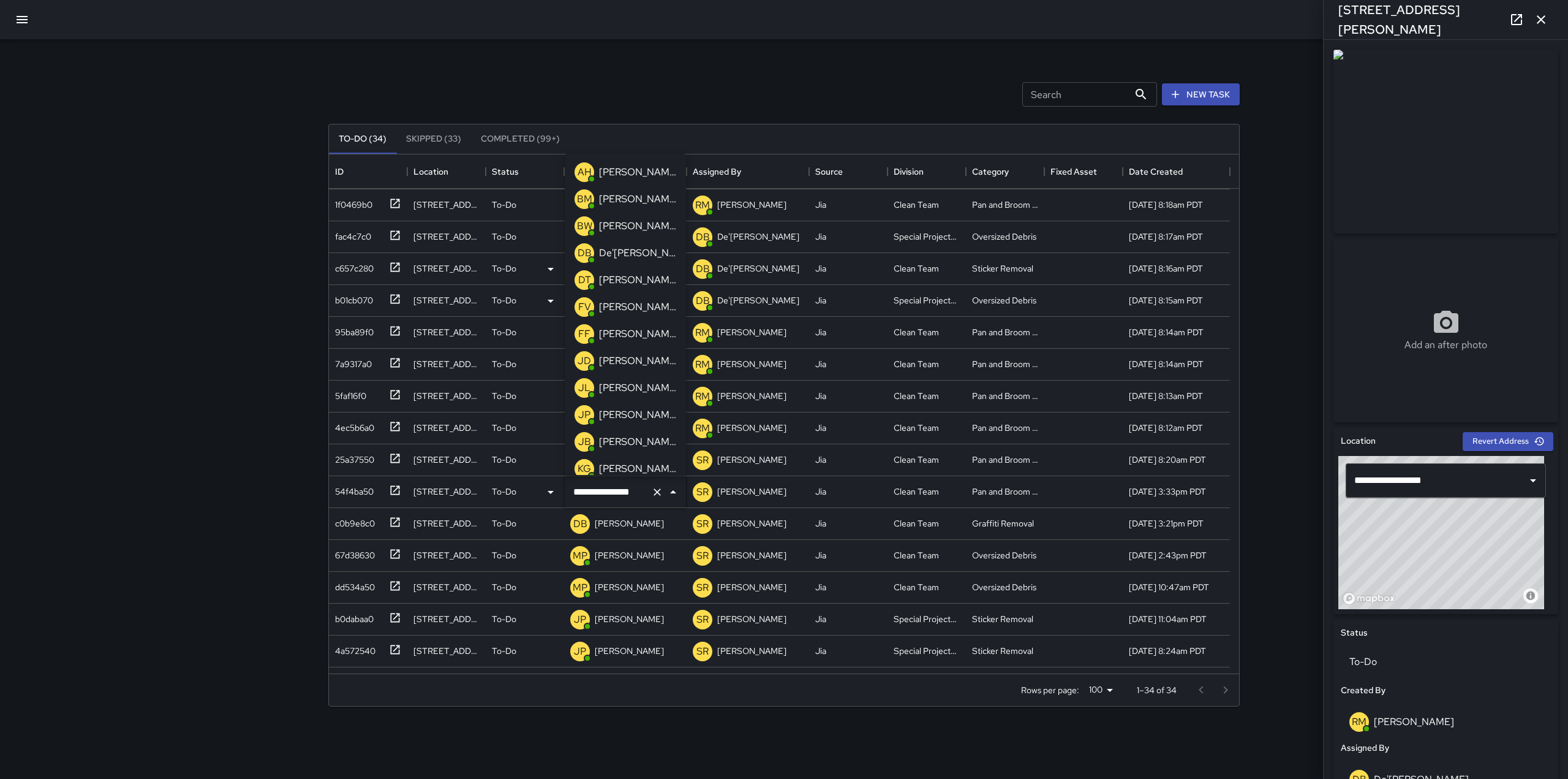
scroll to position [466, 0]
click at [625, 460] on p "[PERSON_NAME]" at bounding box center [637, 461] width 77 height 15
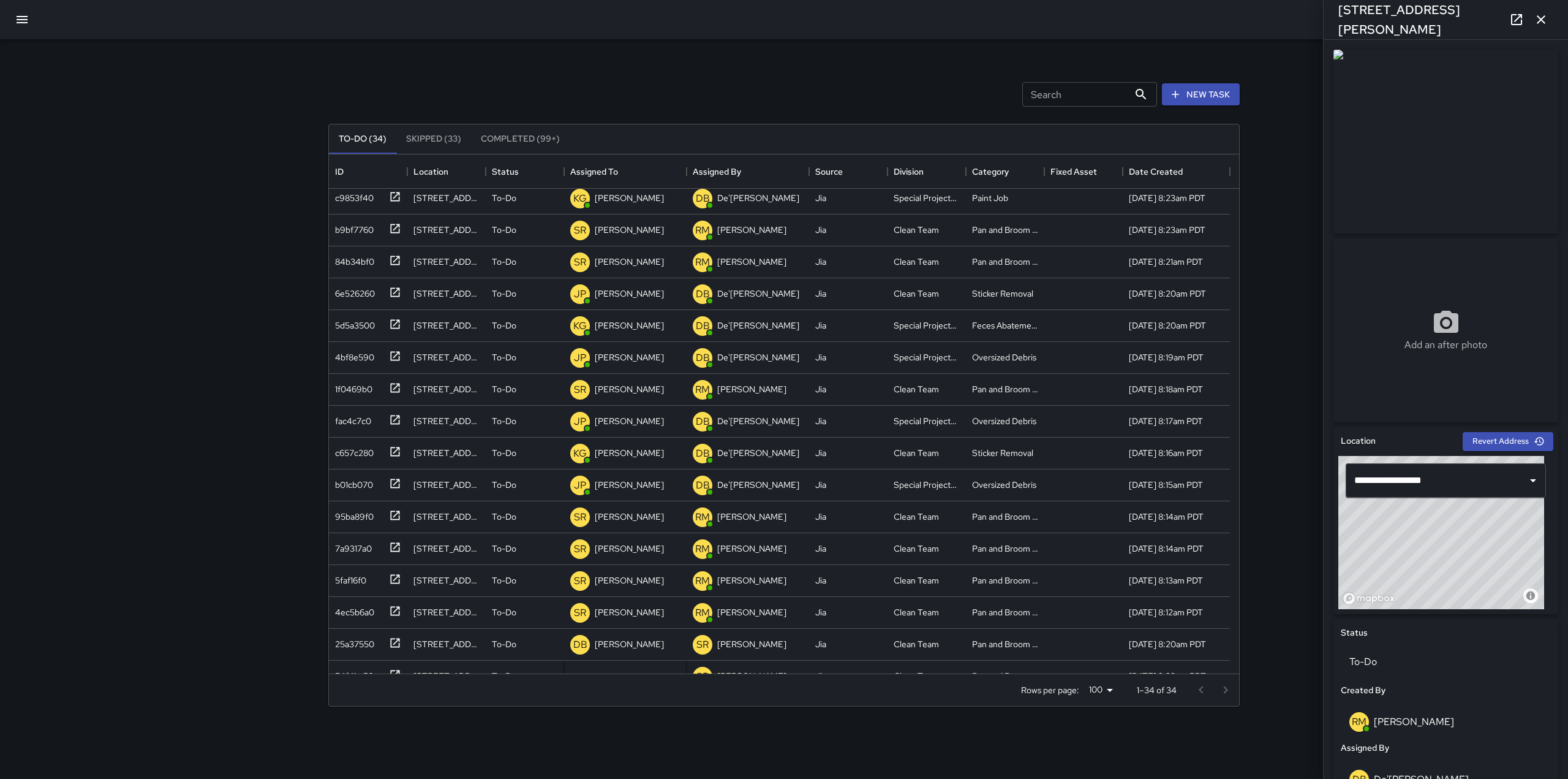
scroll to position [0, 0]
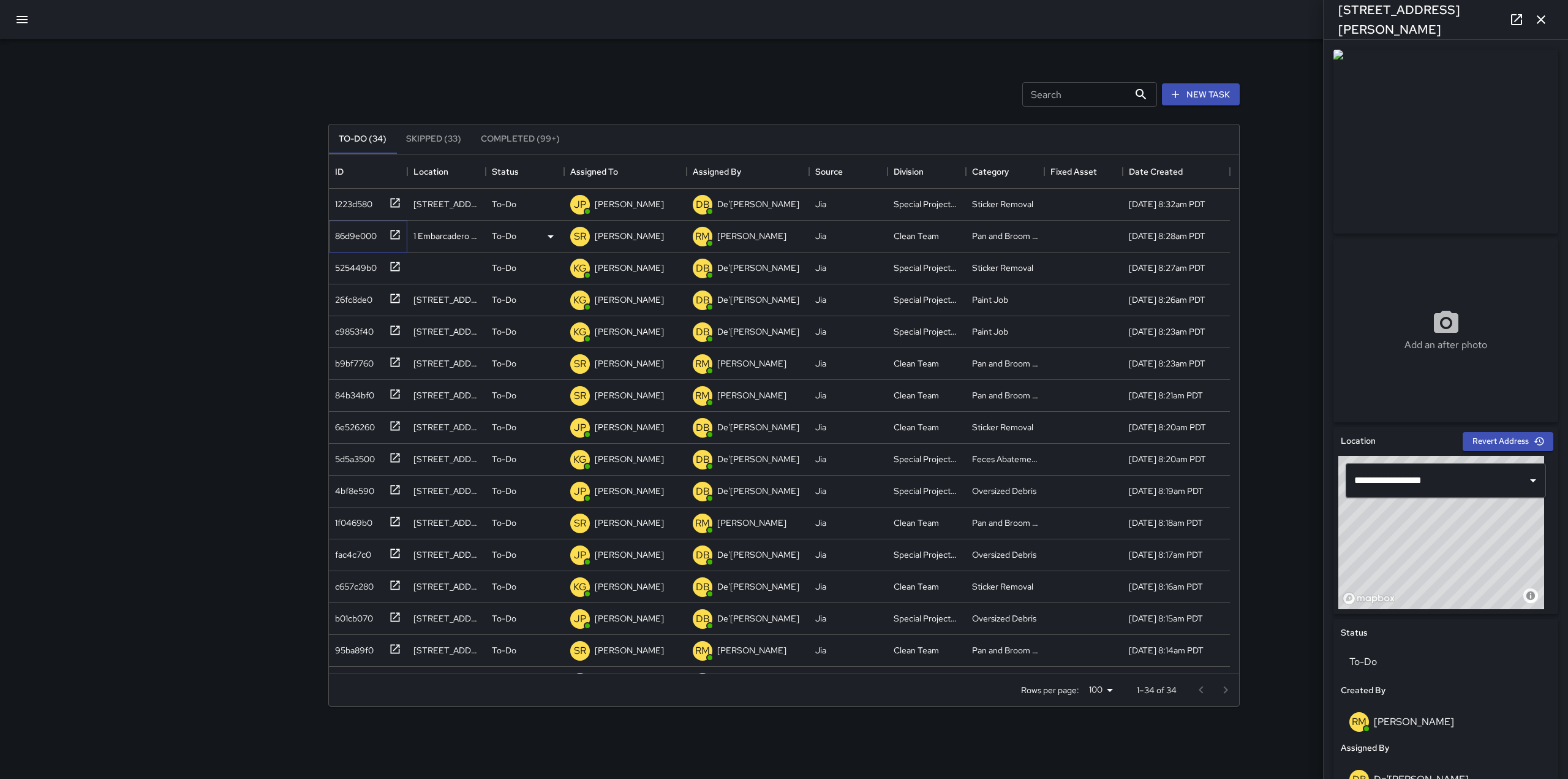
click at [397, 233] on icon at bounding box center [395, 234] width 9 height 9
click at [615, 229] on div "[PERSON_NAME]" at bounding box center [629, 236] width 74 height 17
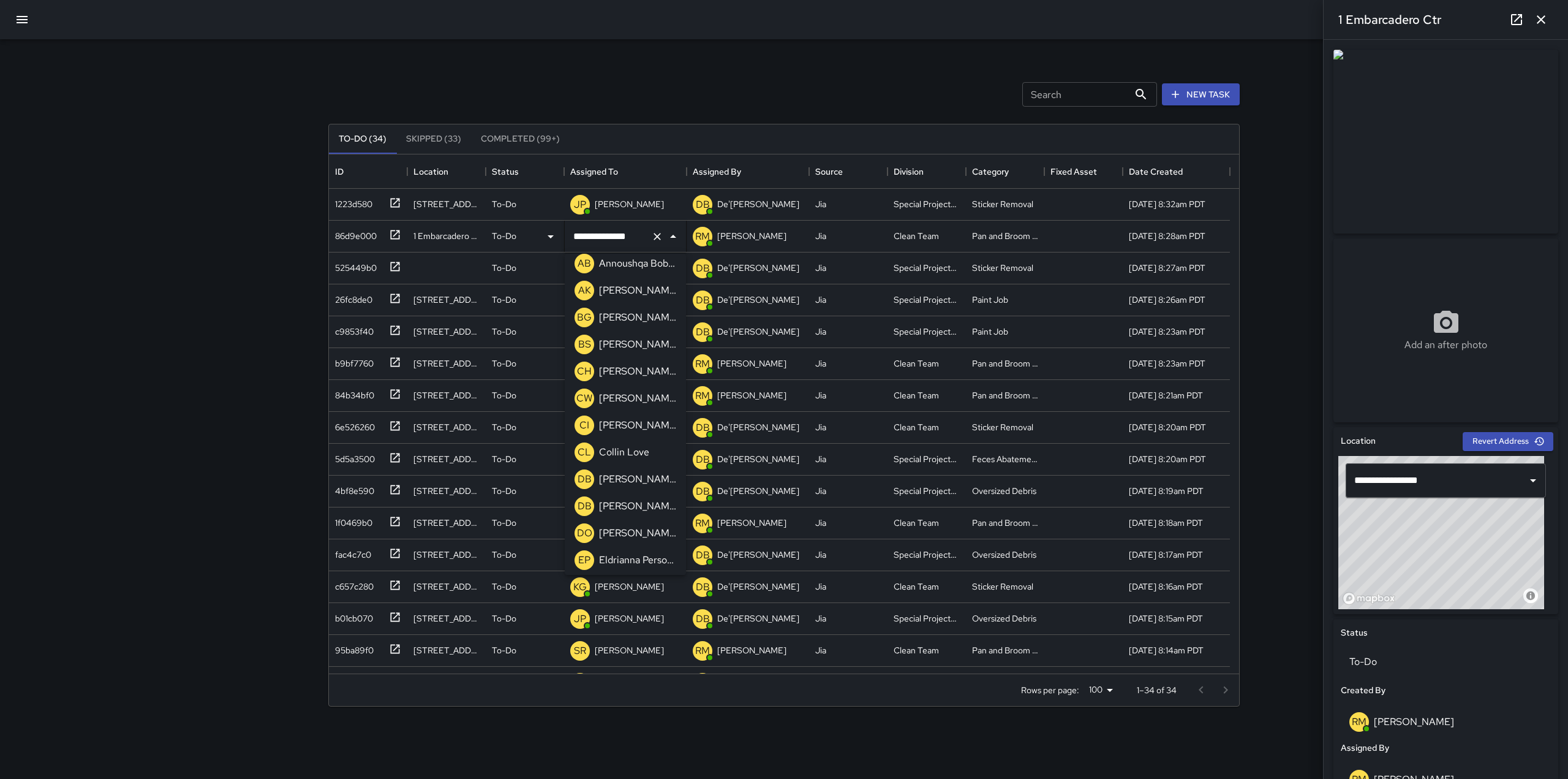
scroll to position [548, 0]
click at [613, 471] on p "[PERSON_NAME]" at bounding box center [637, 478] width 77 height 15
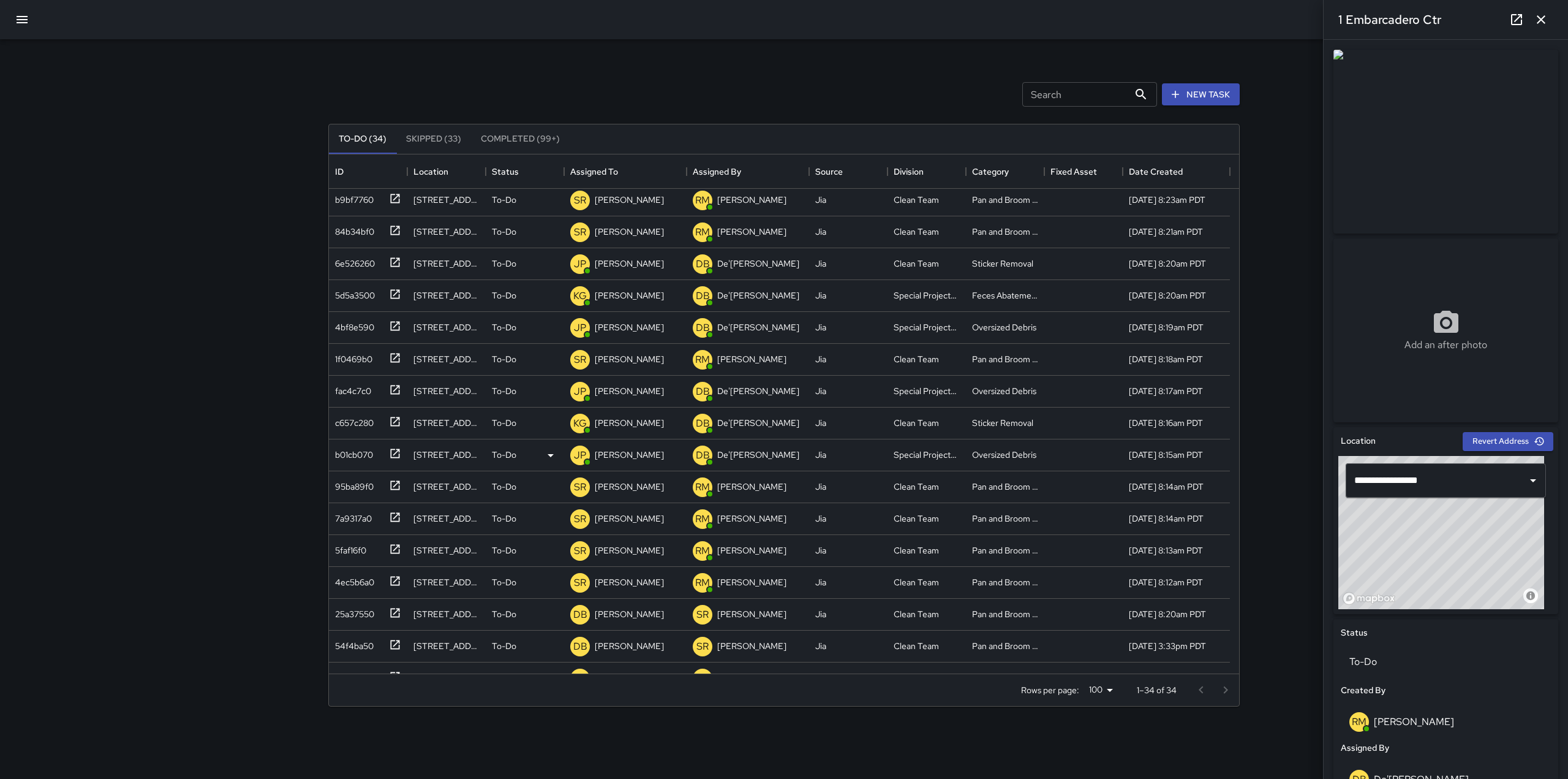
scroll to position [164, 0]
click at [388, 608] on div at bounding box center [393, 612] width 17 height 20
click at [553, 615] on icon at bounding box center [550, 615] width 15 height 15
click at [541, 675] on li "Skipped" at bounding box center [524, 669] width 77 height 22
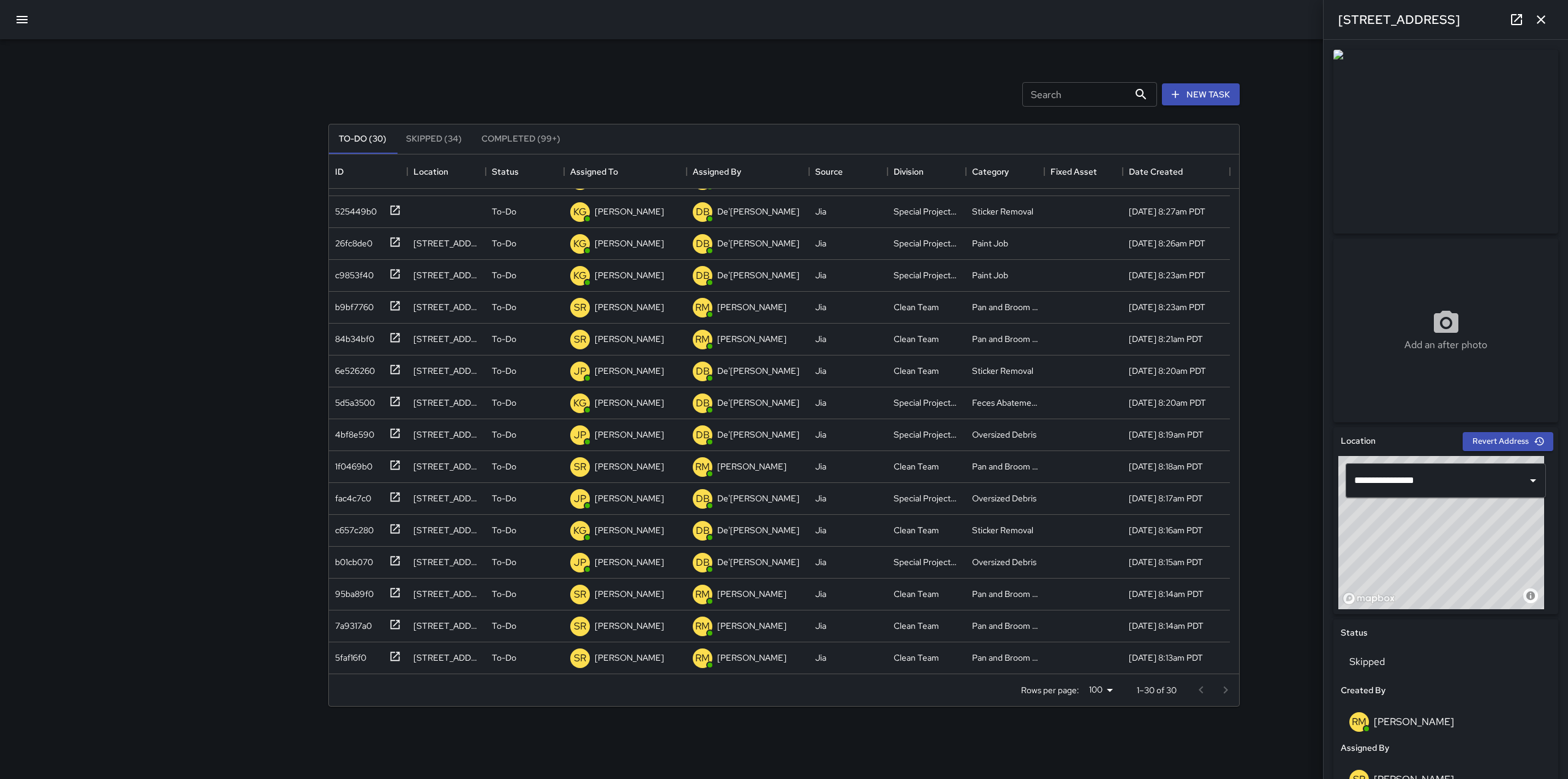
scroll to position [0, 0]
